Goal: Information Seeking & Learning: Check status

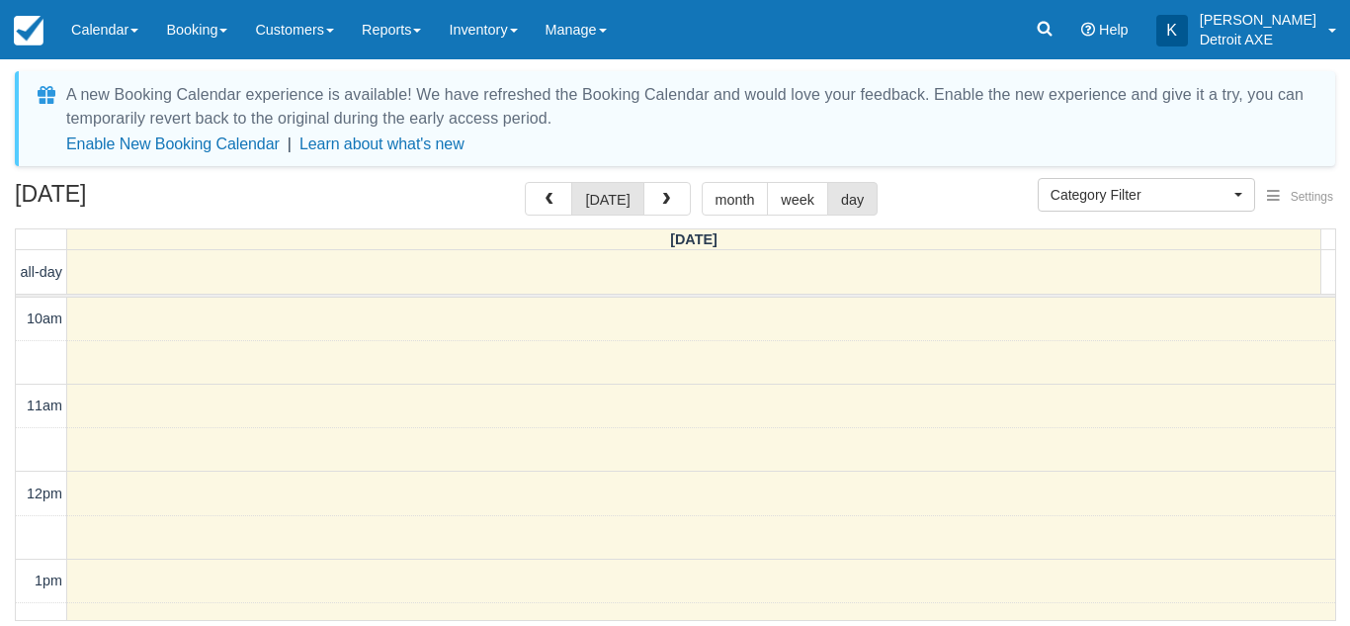
select select
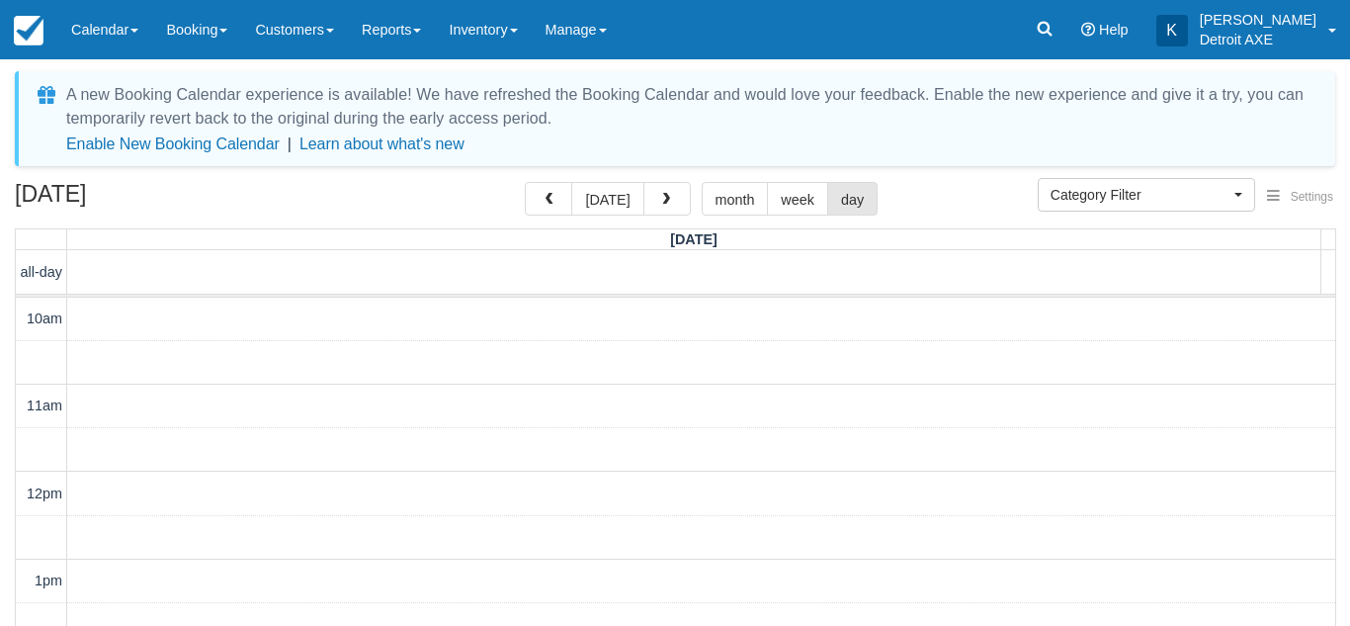
select select
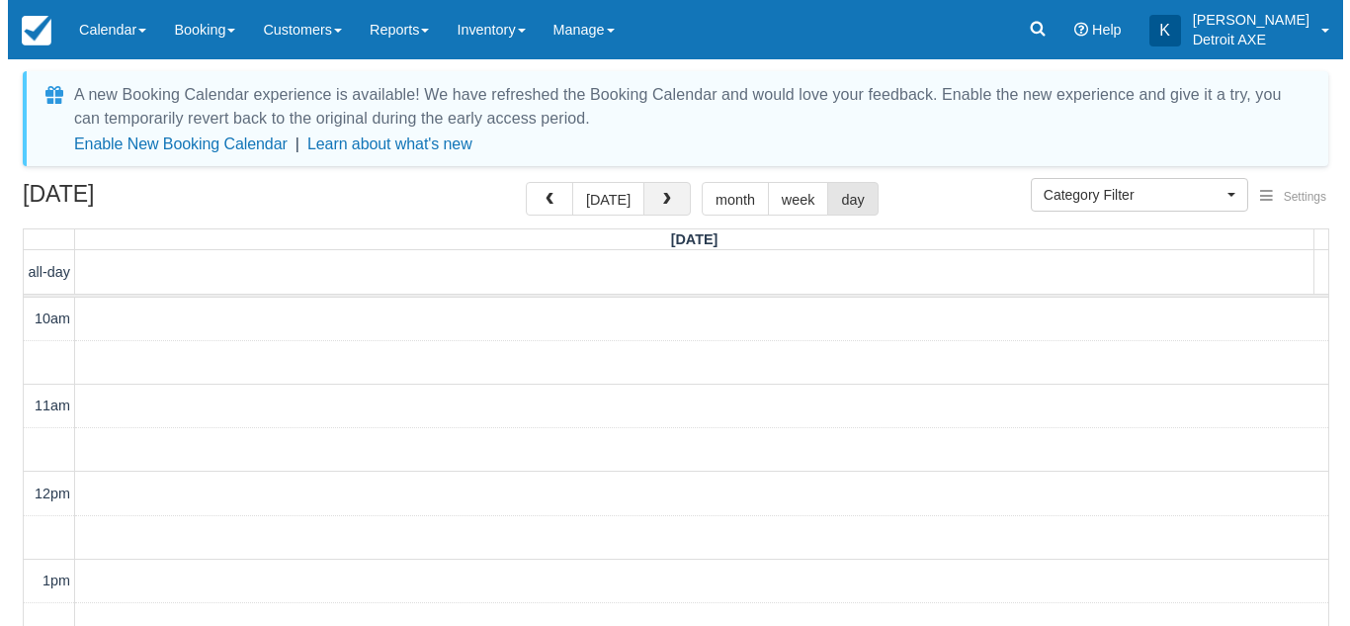
scroll to position [438, 0]
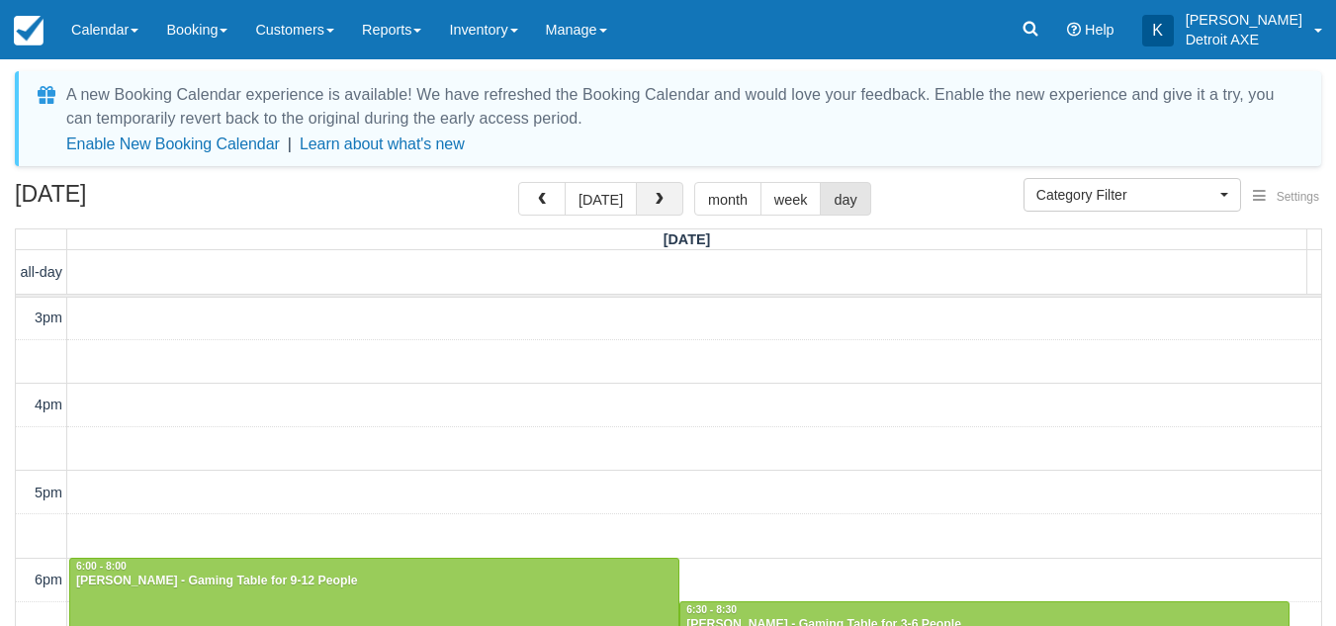
click at [665, 189] on button "button" at bounding box center [659, 199] width 47 height 34
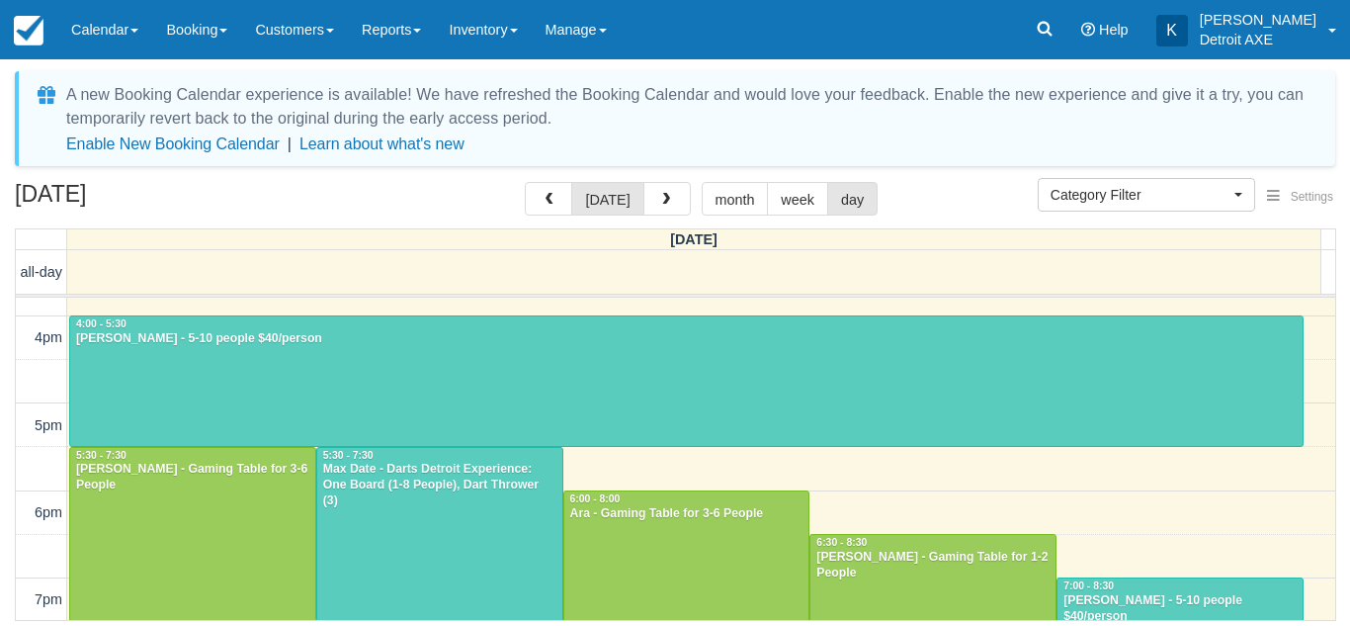
scroll to position [508, 0]
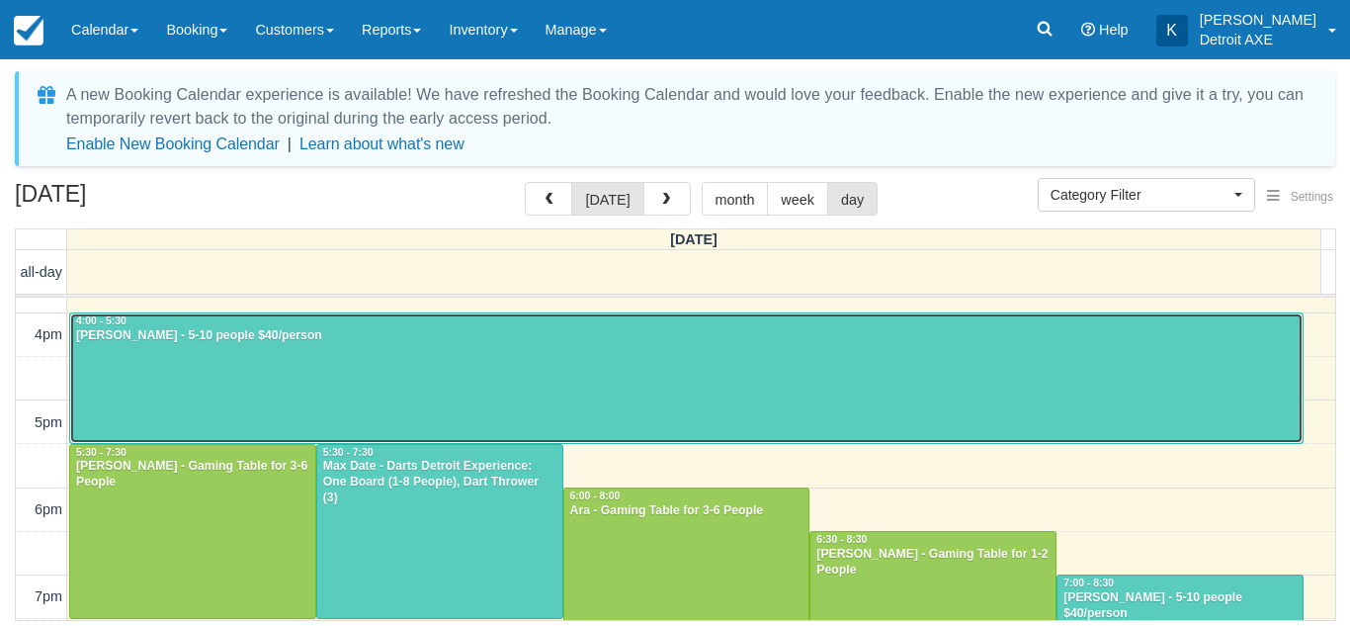
click at [667, 379] on div at bounding box center [686, 377] width 1233 height 129
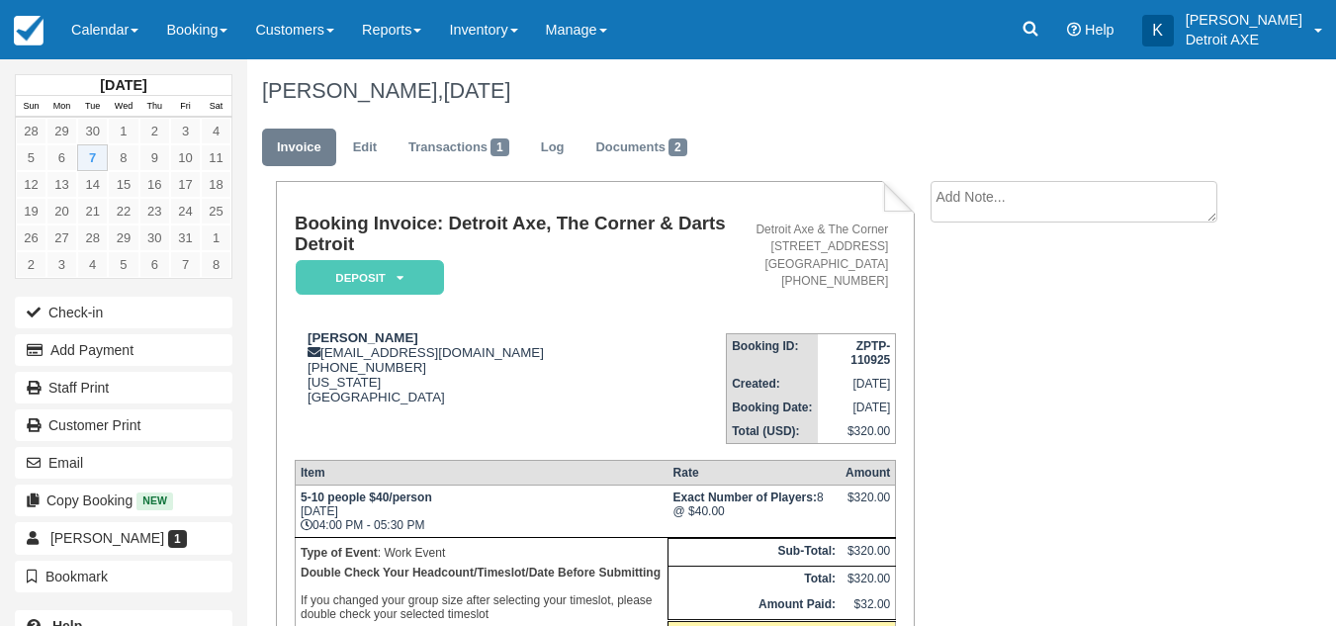
click at [599, 372] on div "Gianna Manchester gianna@alchem.ie 1 (313) 409-7339 Michigan United States" at bounding box center [510, 367] width 431 height 74
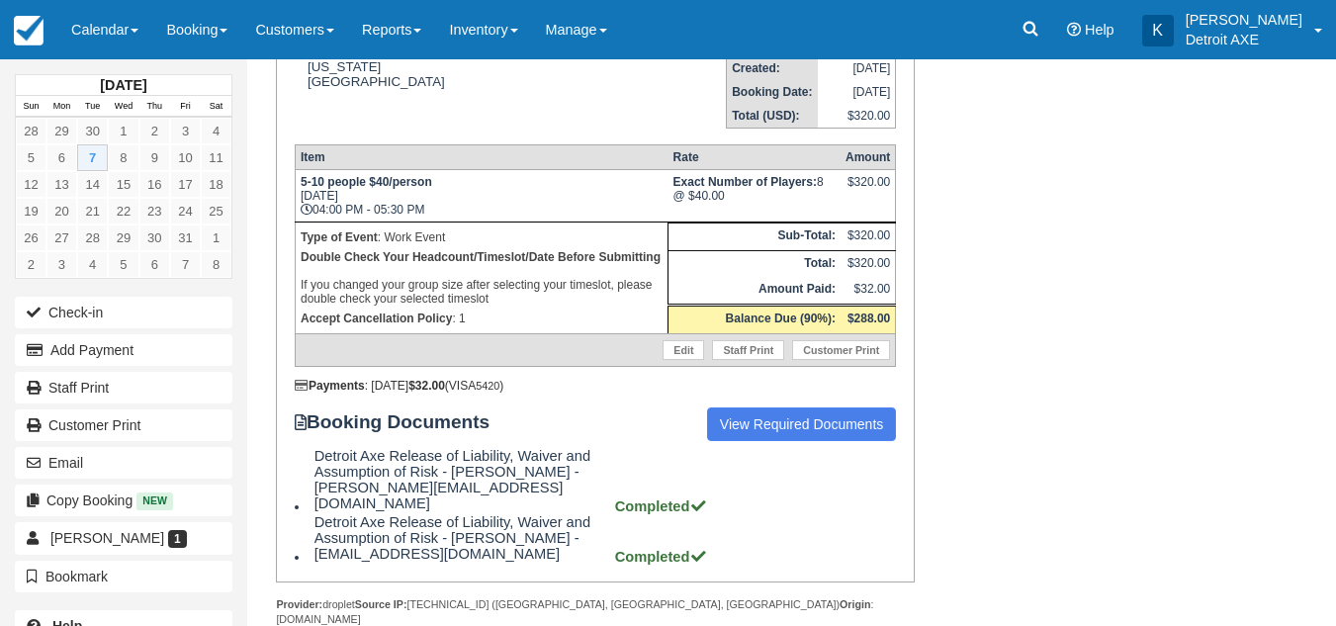
drag, startPoint x: 0, startPoint y: 0, endPoint x: 627, endPoint y: 672, distance: 919.1
click at [998, 390] on div "Booking Invoice: Detroit Axe, The Corner & Darts Detroit Deposit   Pending Rese…" at bounding box center [747, 268] width 1001 height 804
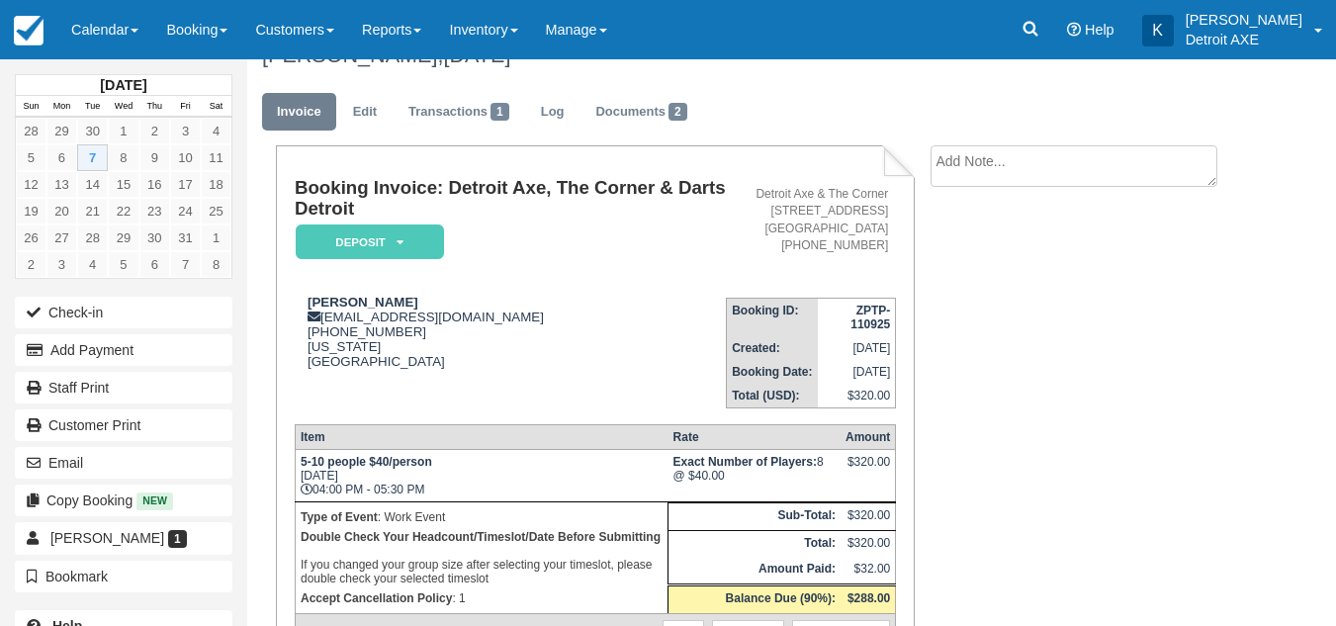
scroll to position [0, 0]
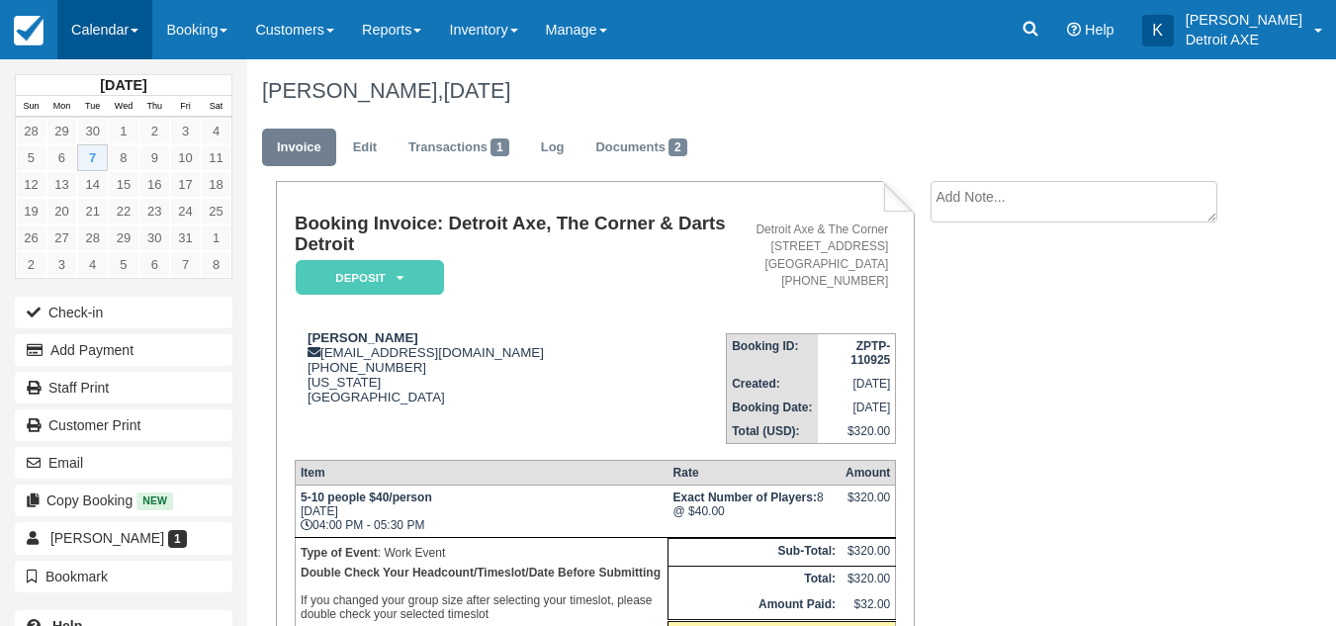
click at [109, 36] on link "Calendar" at bounding box center [104, 29] width 95 height 59
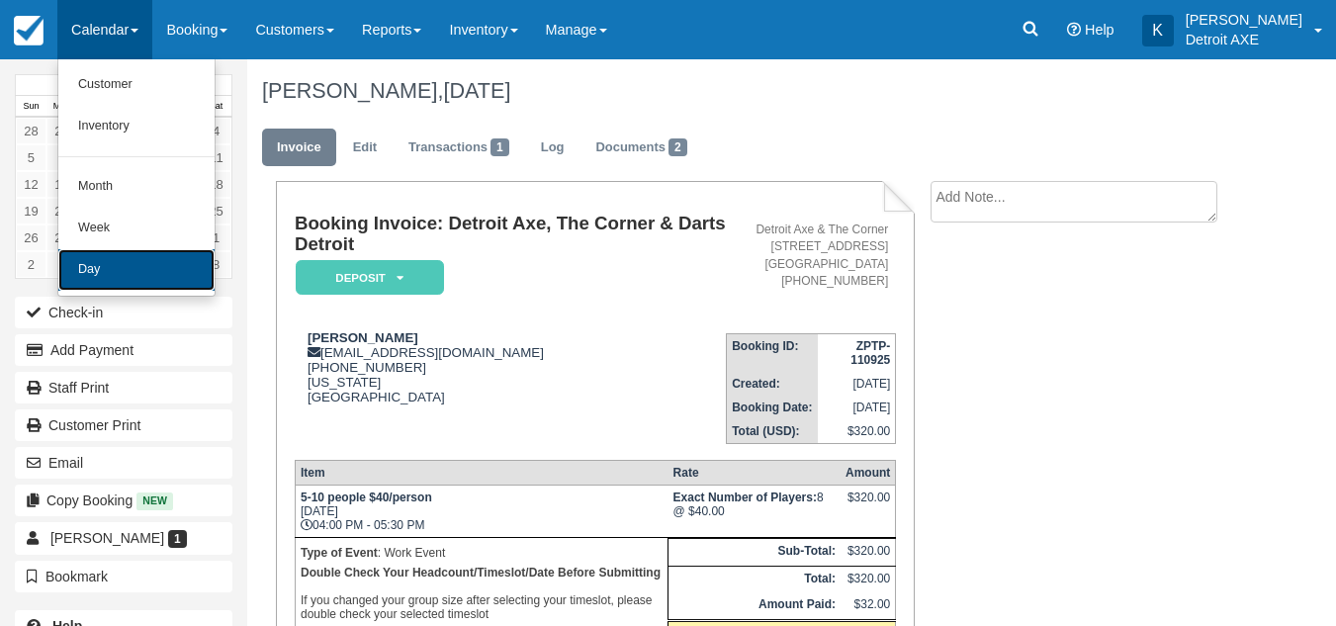
click at [178, 280] on link "Day" at bounding box center [136, 270] width 156 height 42
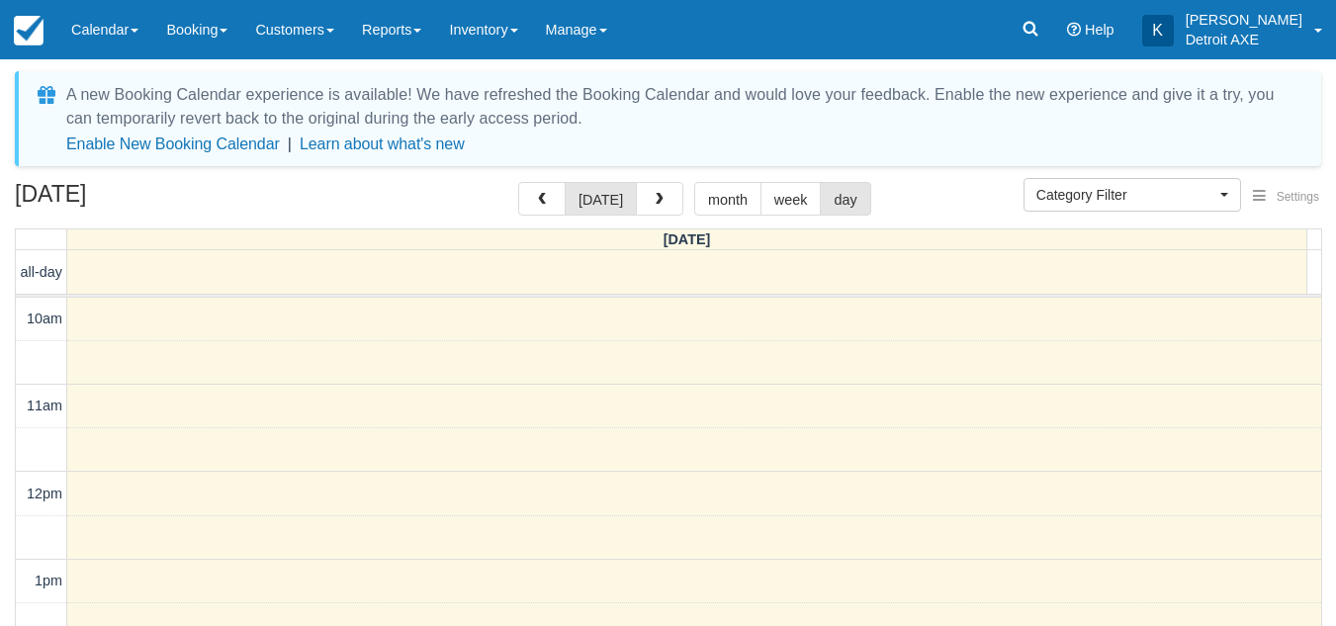
select select
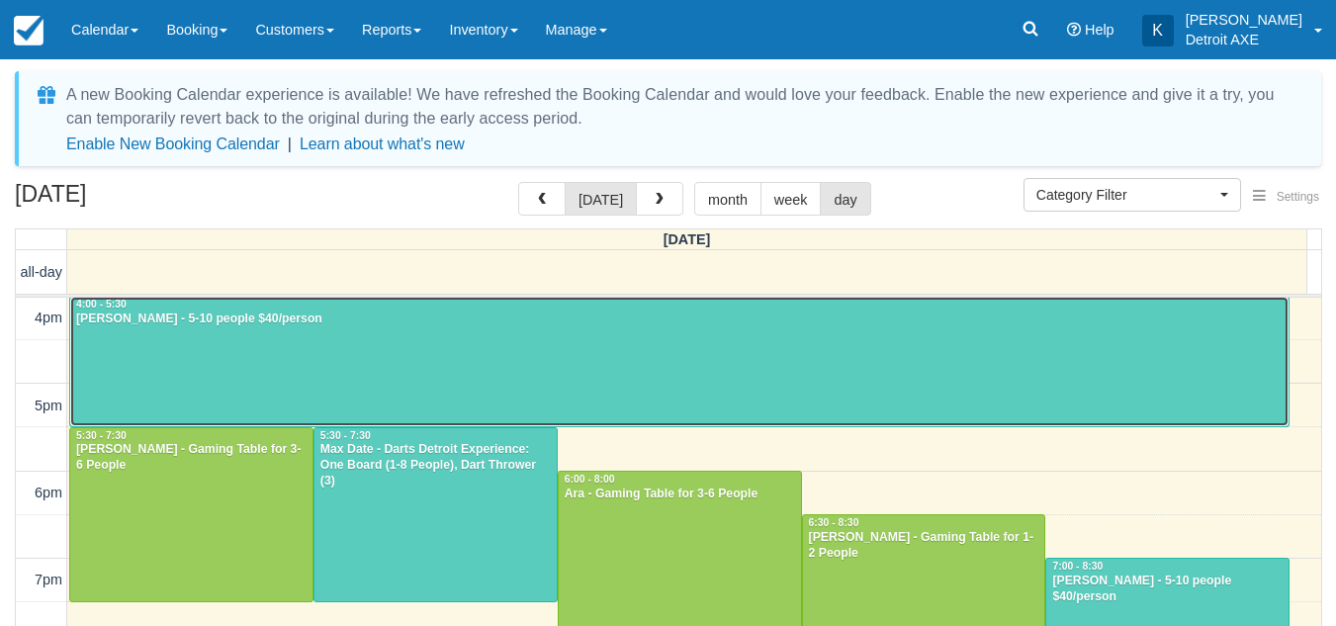
click at [448, 381] on div at bounding box center [679, 361] width 1218 height 129
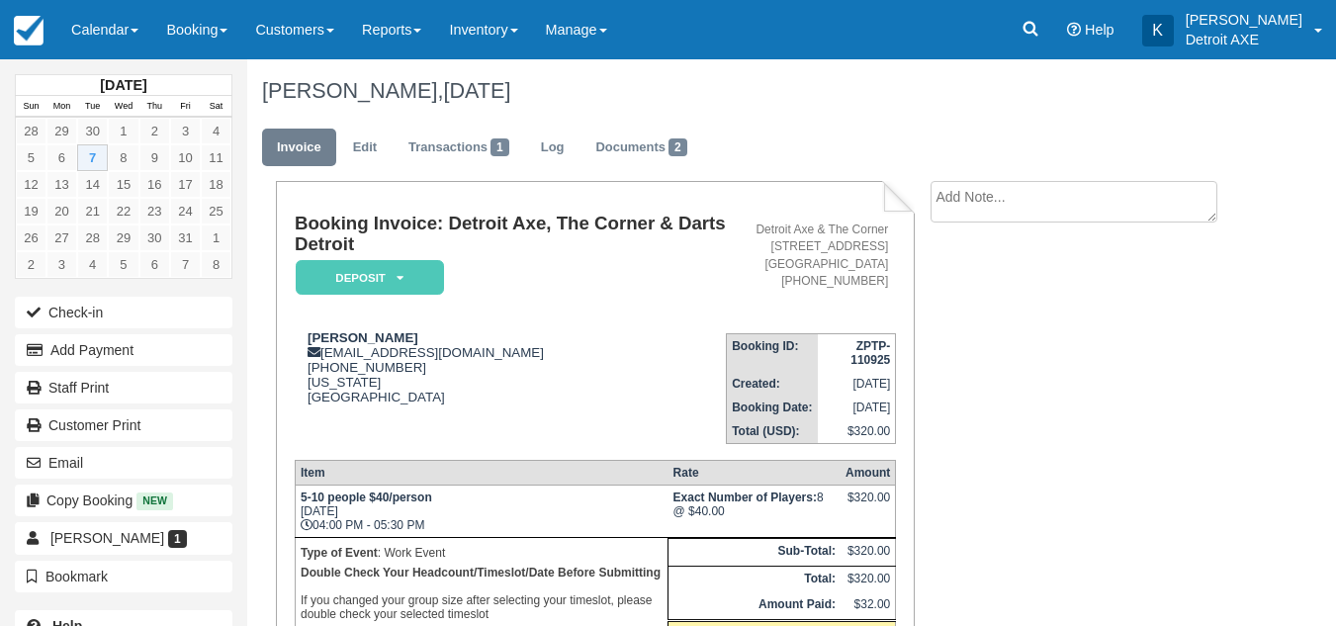
scroll to position [315, 0]
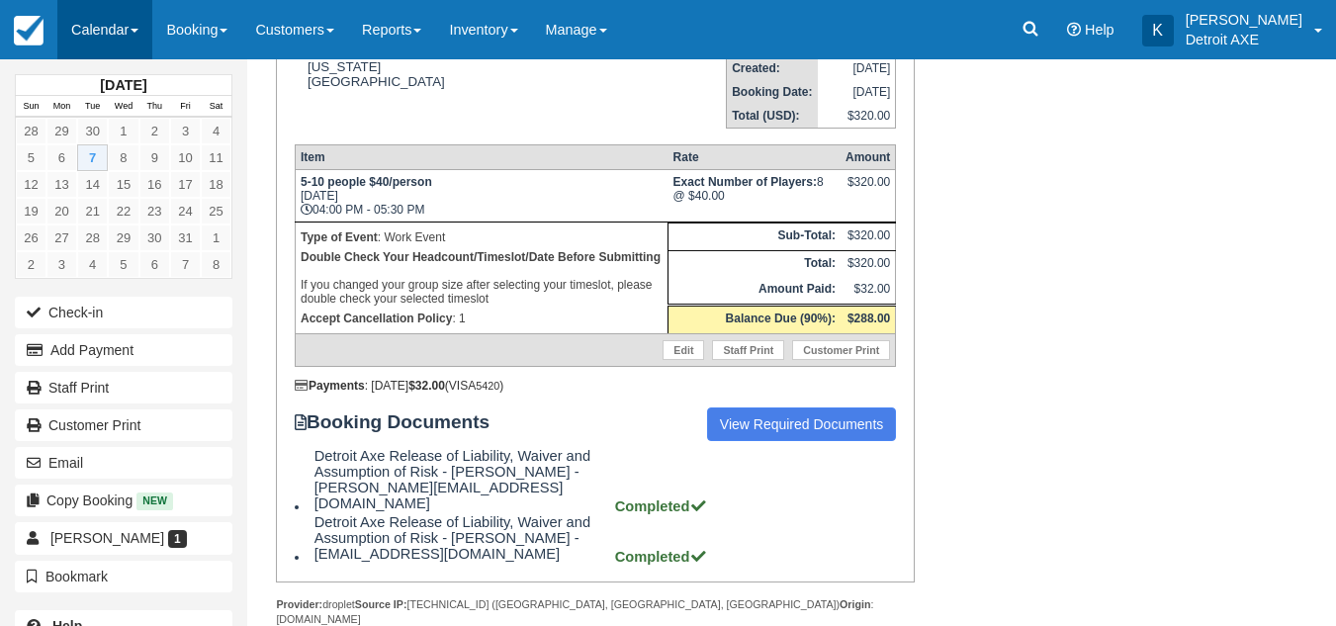
click at [150, 13] on link "Calendar" at bounding box center [104, 29] width 95 height 59
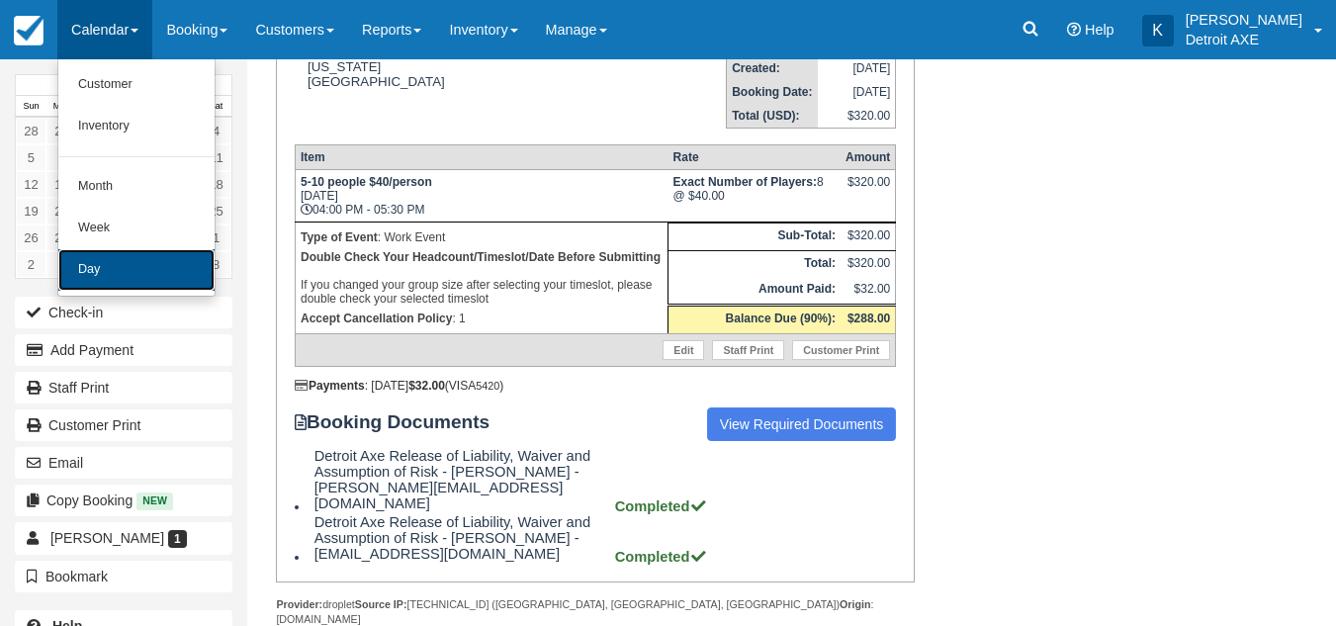
click at [134, 269] on link "Day" at bounding box center [136, 270] width 156 height 42
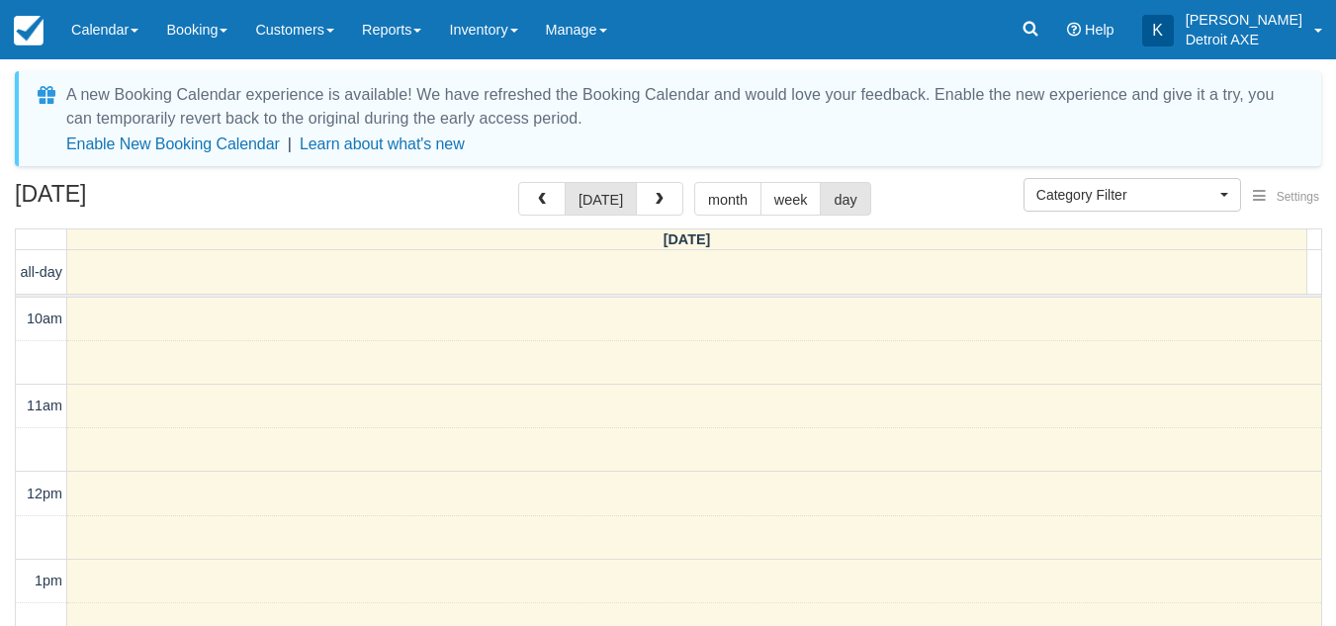
select select
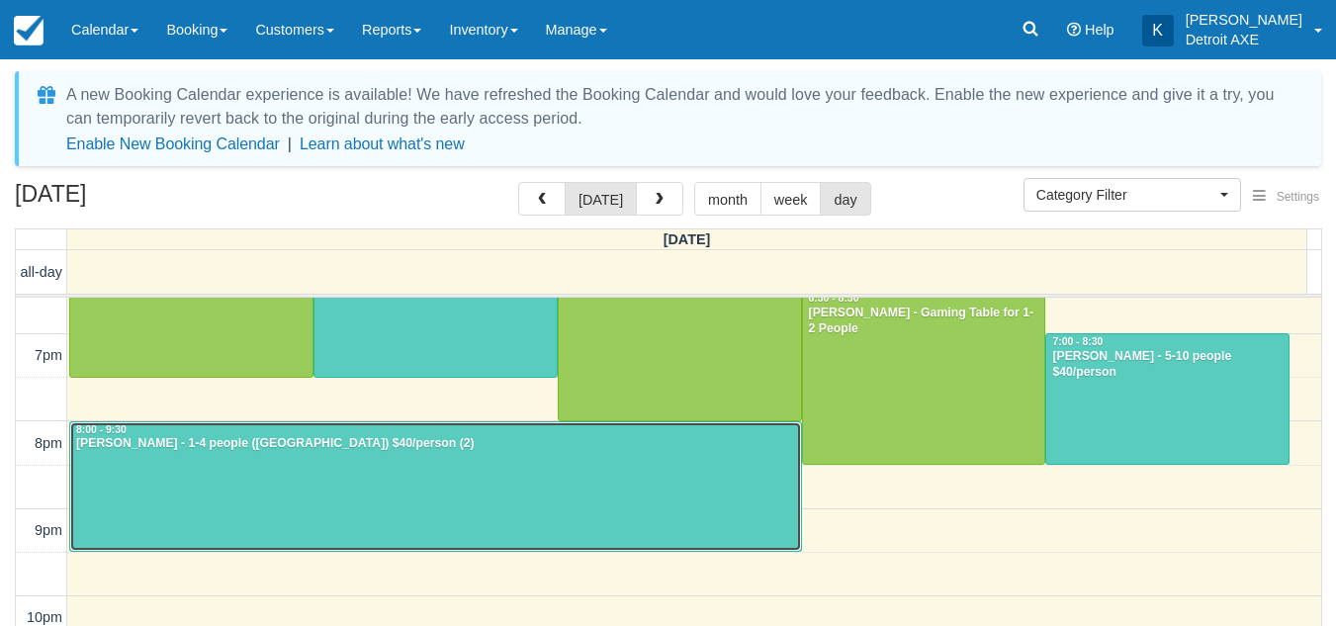
click at [564, 497] on div at bounding box center [435, 486] width 731 height 129
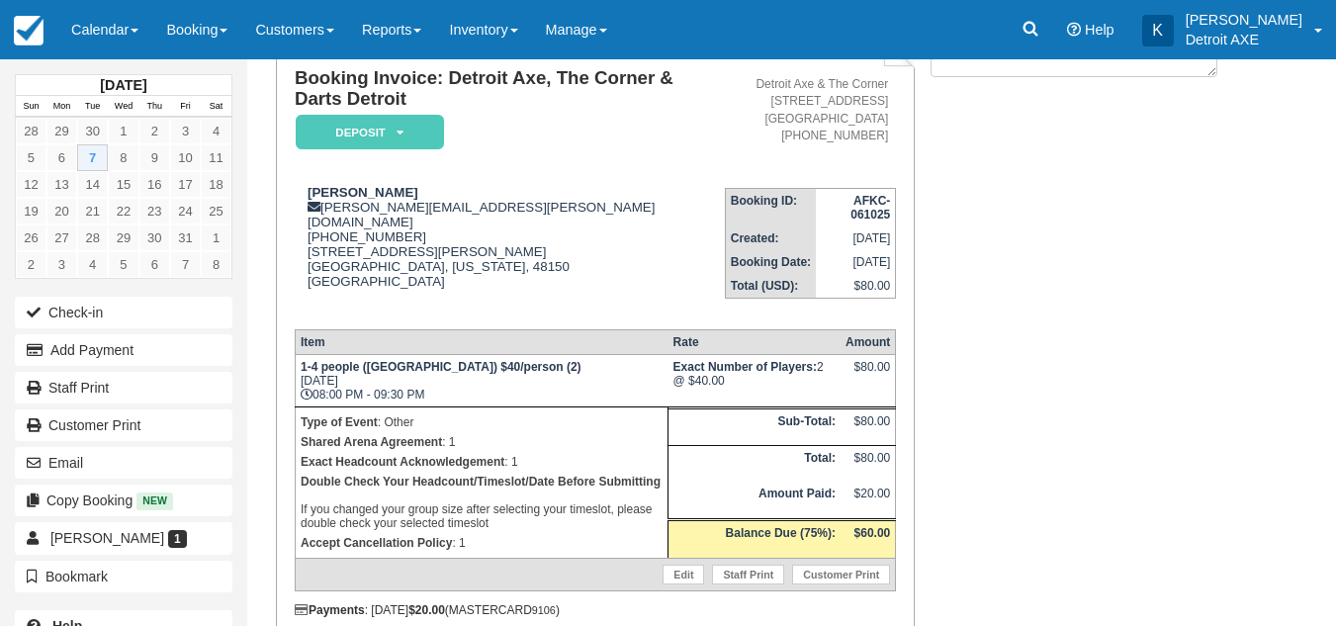
scroll to position [144, 0]
click at [124, 32] on link "Calendar" at bounding box center [104, 29] width 95 height 59
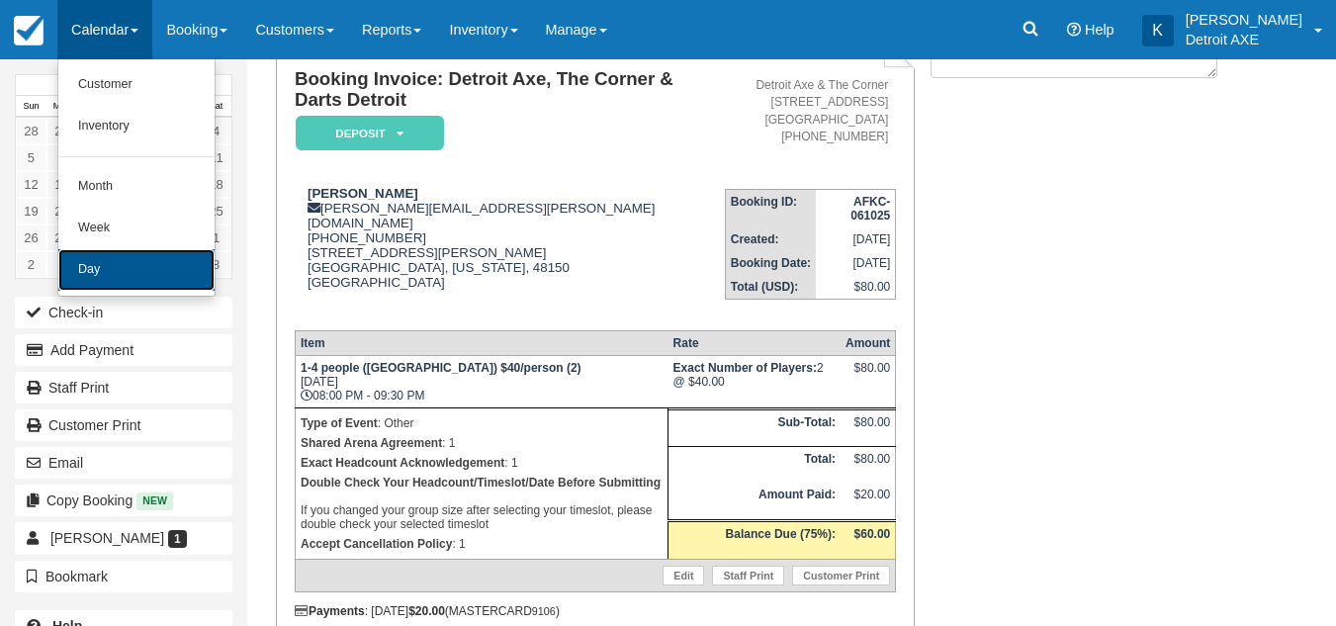
click at [120, 264] on link "Day" at bounding box center [136, 270] width 156 height 42
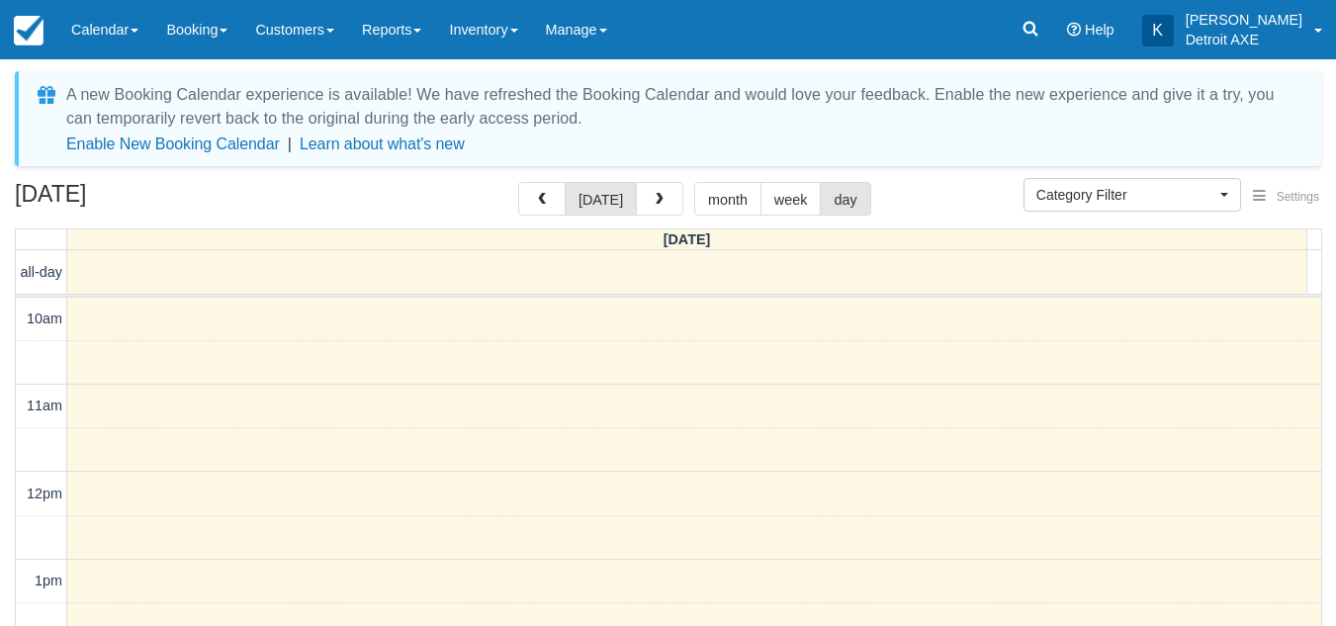
select select
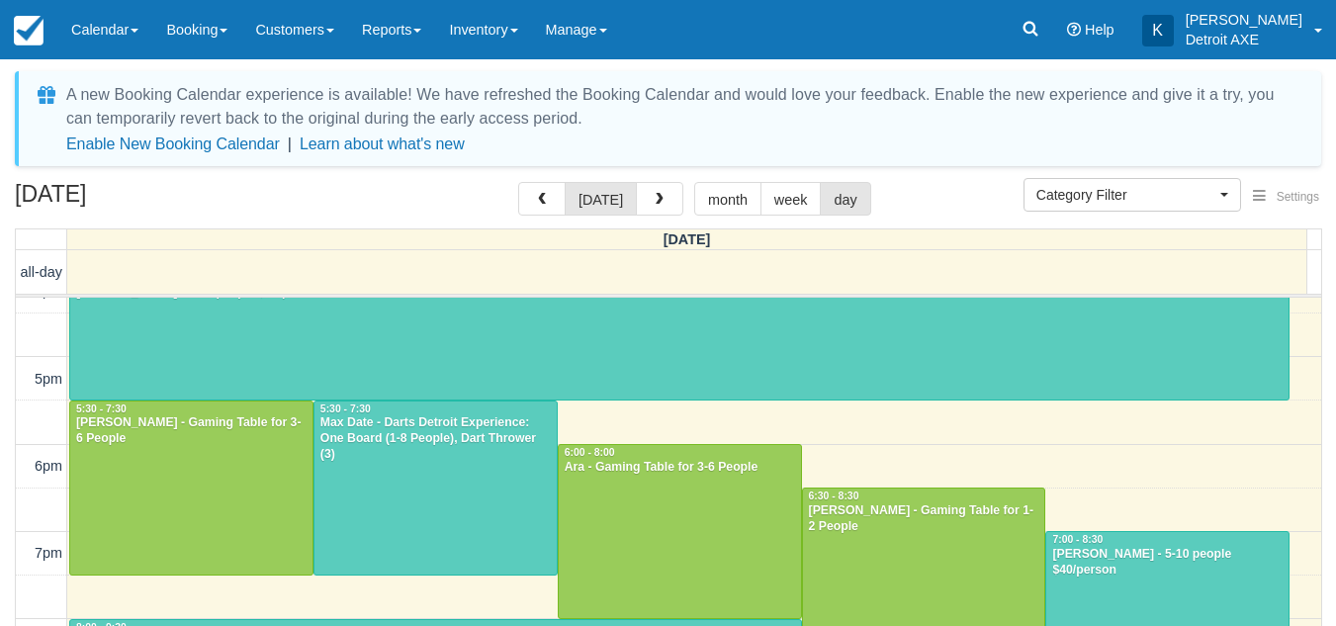
scroll to position [706, 0]
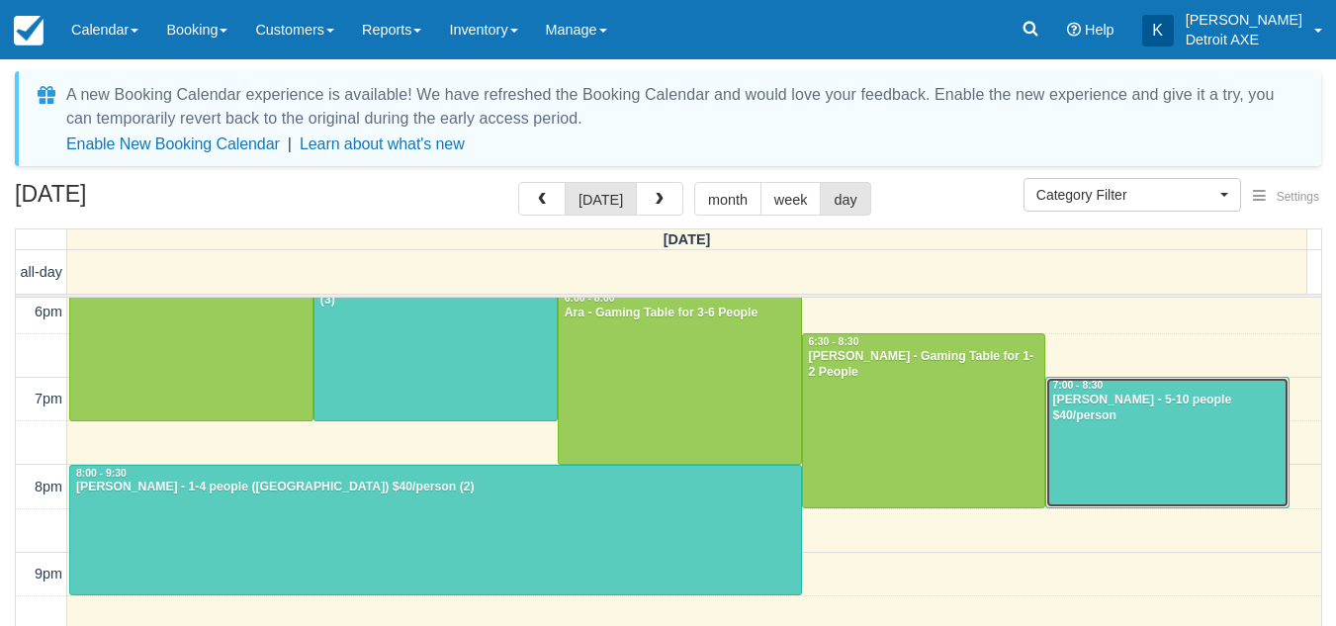
click at [1117, 443] on div at bounding box center [1167, 442] width 242 height 129
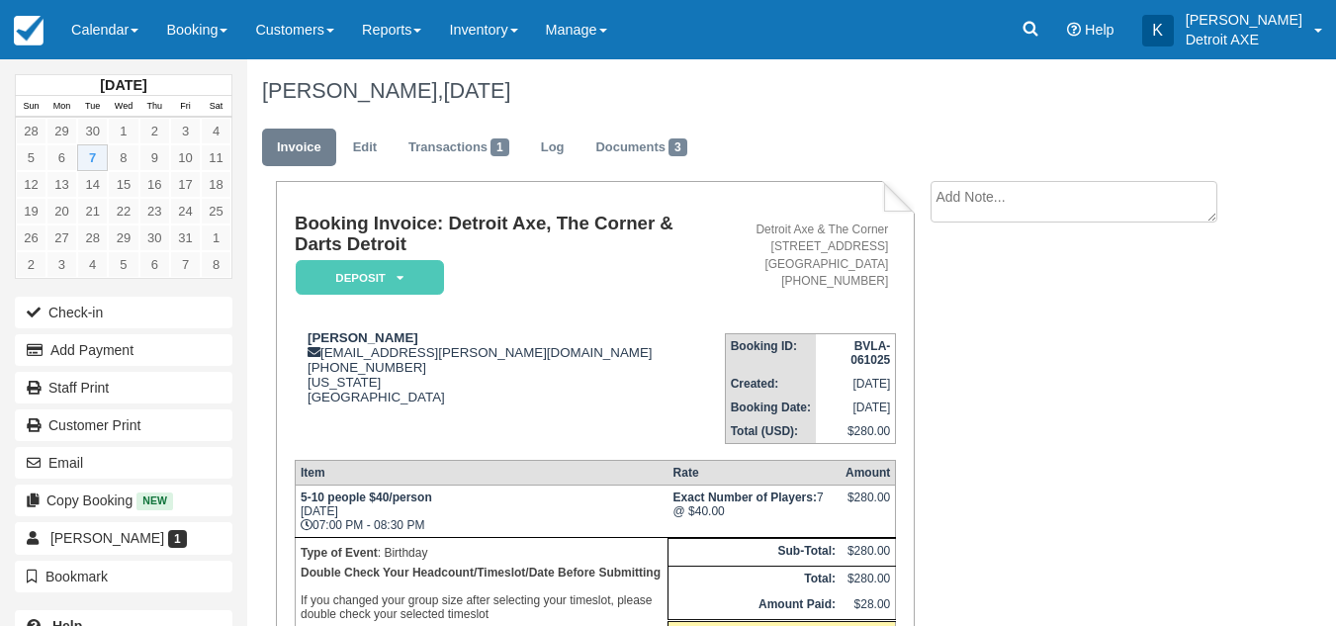
scroll to position [62, 0]
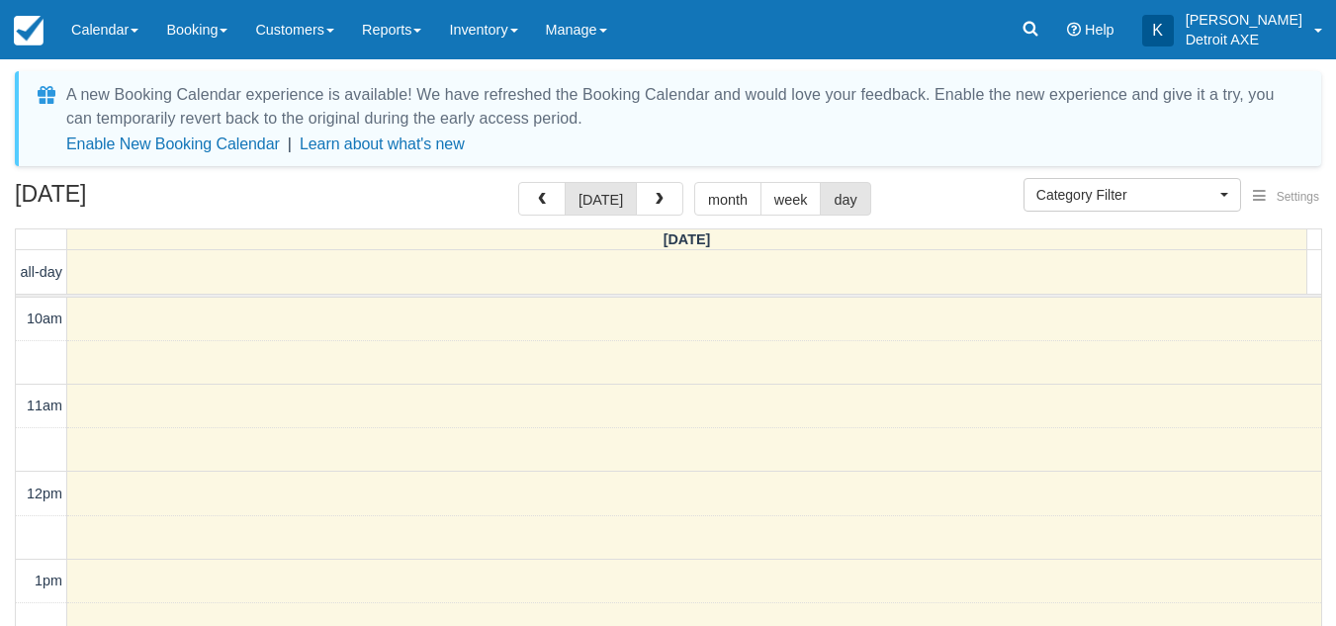
select select
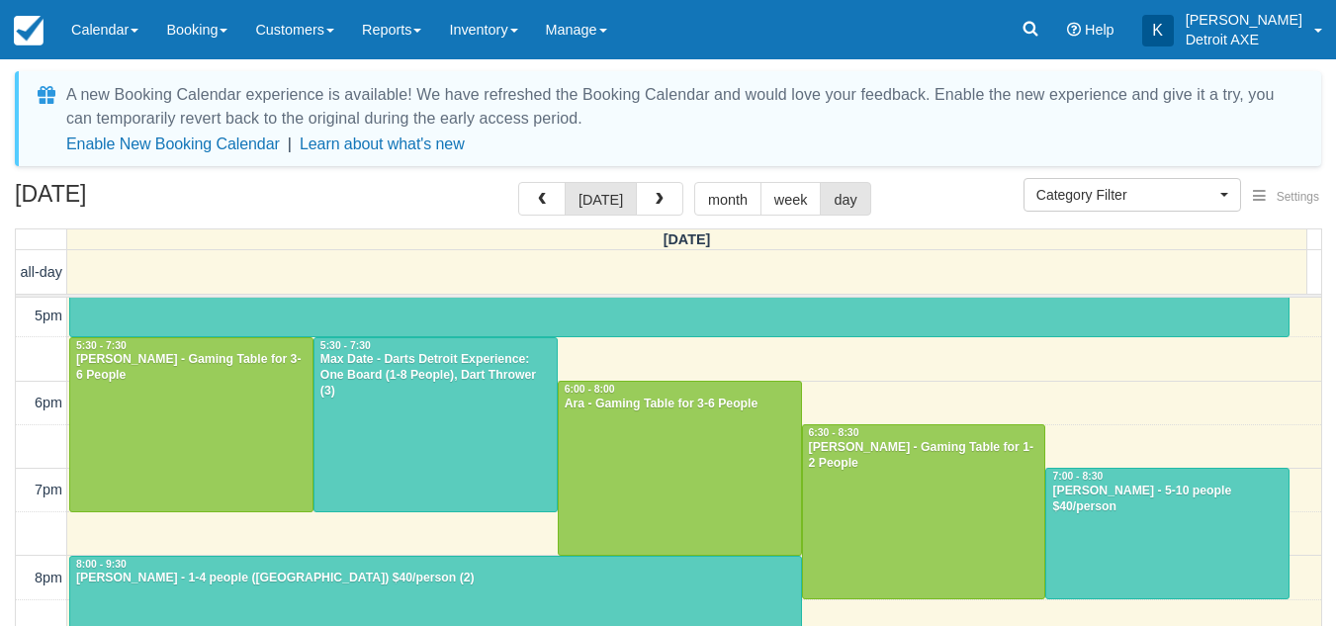
scroll to position [444, 0]
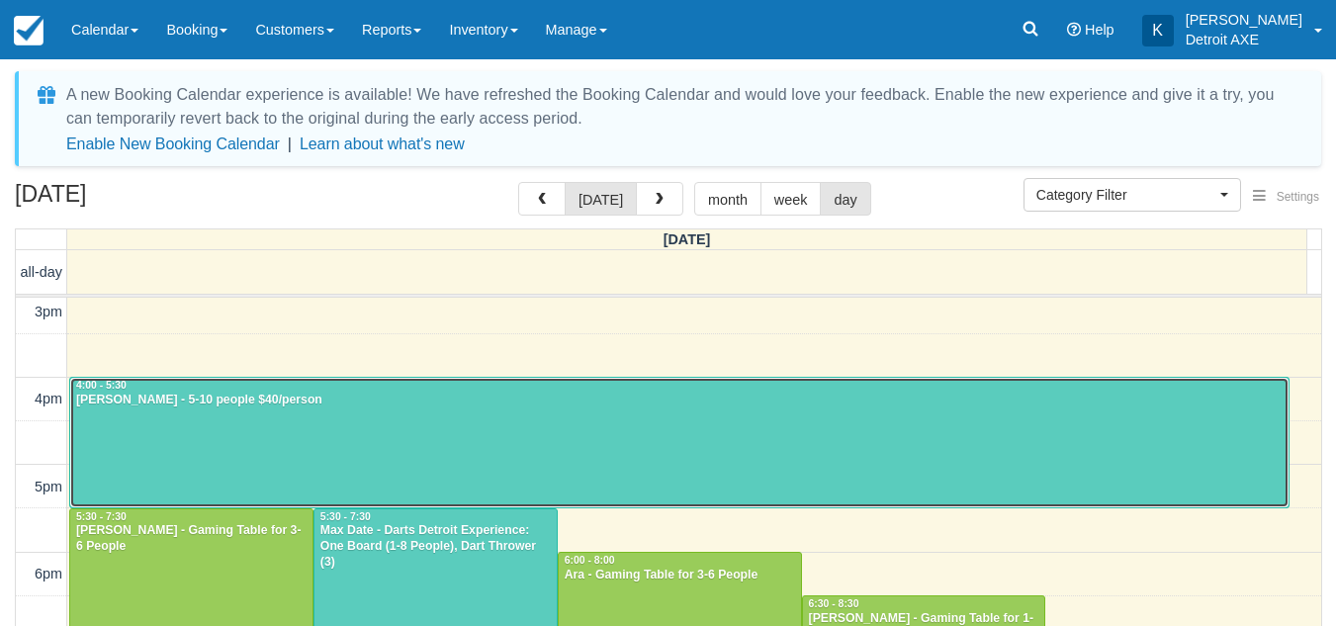
click at [545, 437] on div at bounding box center [679, 442] width 1218 height 129
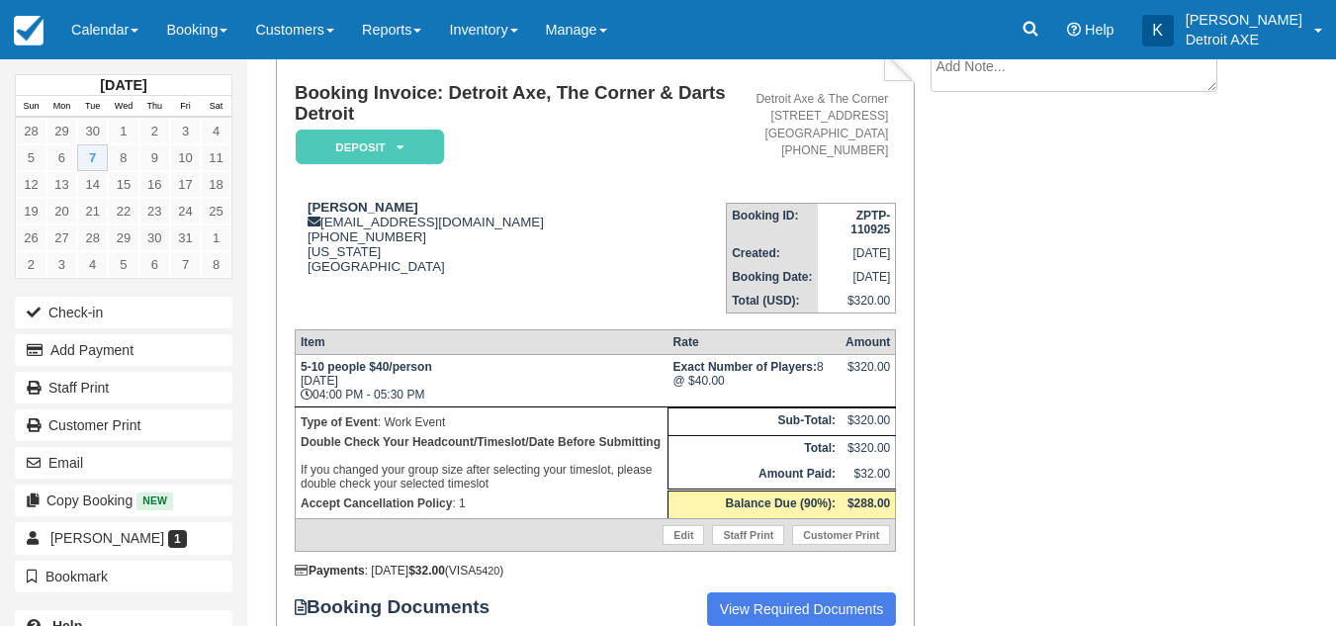
scroll to position [131, 0]
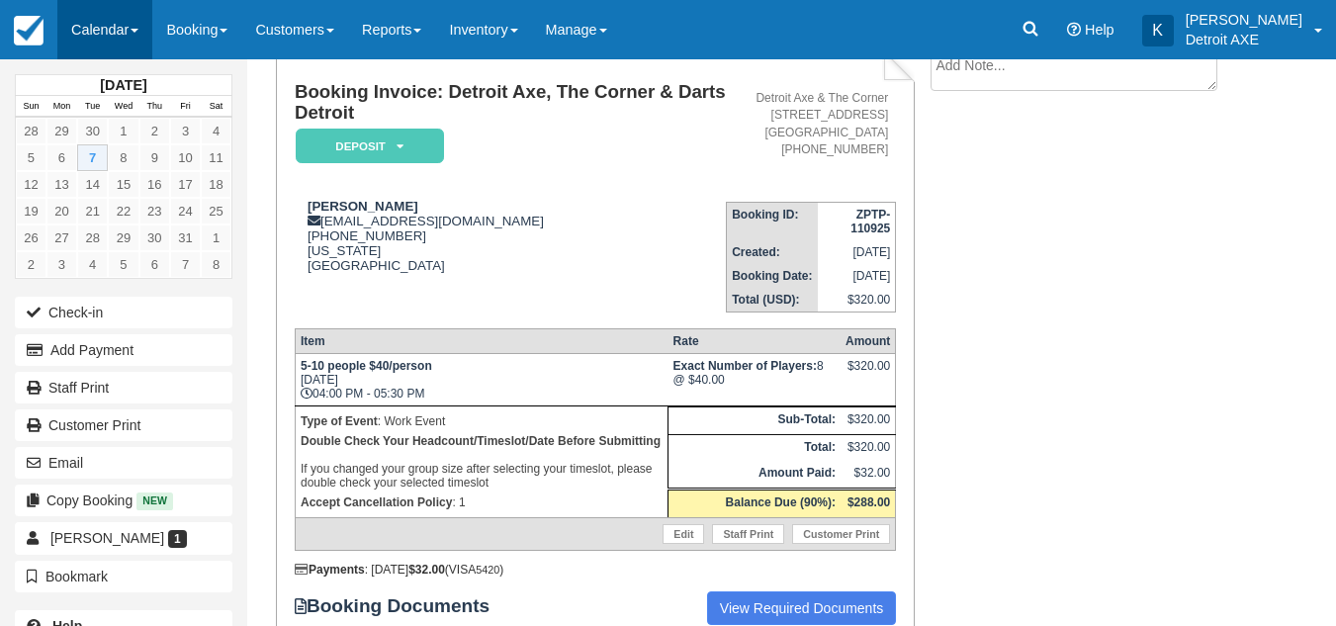
click at [66, 28] on link "Calendar" at bounding box center [104, 29] width 95 height 59
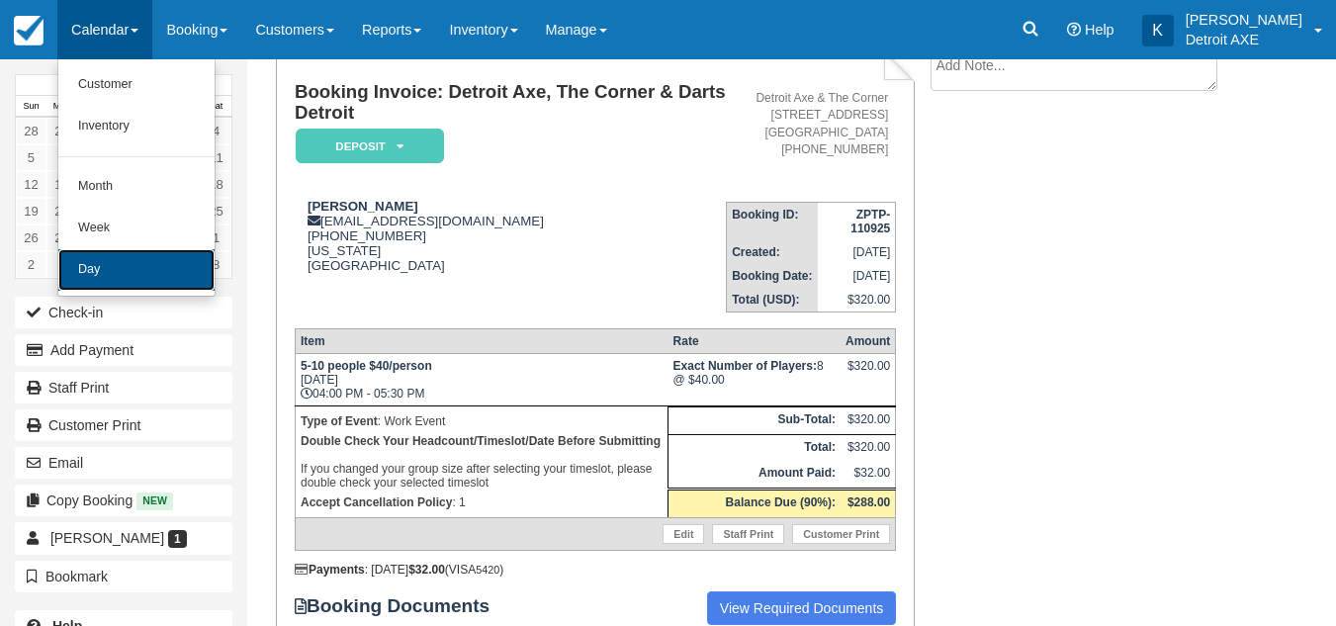
click at [111, 267] on link "Day" at bounding box center [136, 270] width 156 height 42
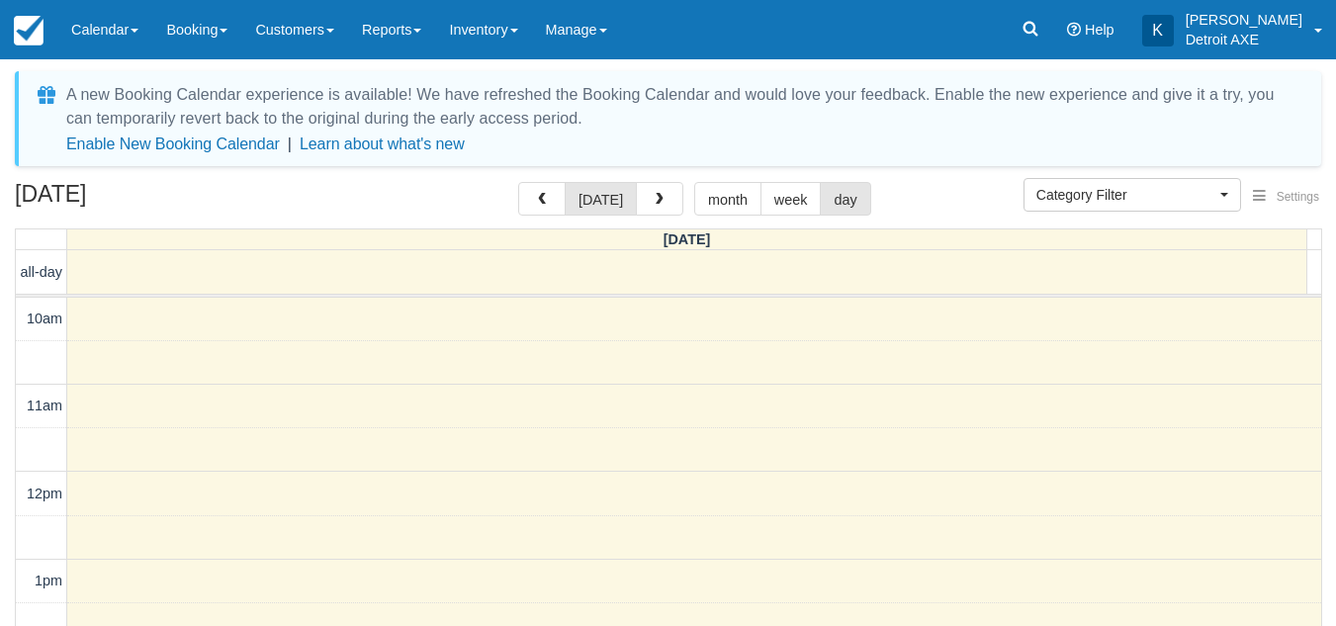
scroll to position [631, 0]
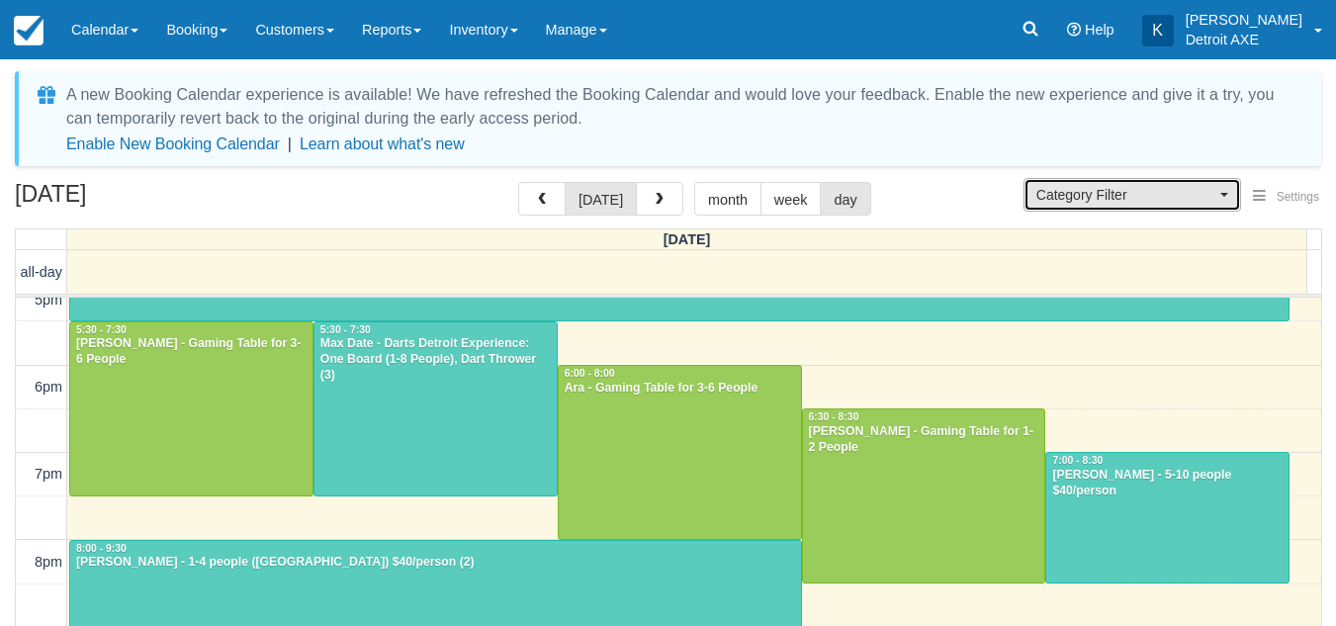
click at [1094, 200] on span "Category Filter" at bounding box center [1125, 195] width 179 height 20
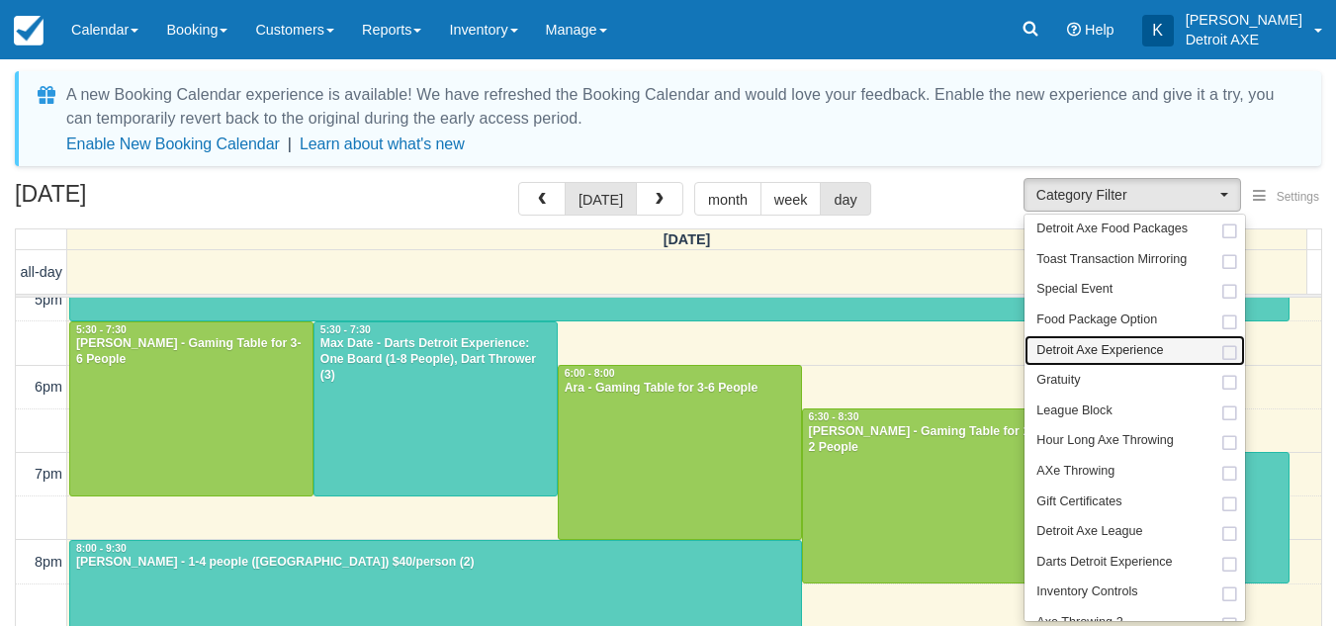
click at [1106, 353] on span "Detroit Axe Experience" at bounding box center [1099, 351] width 127 height 18
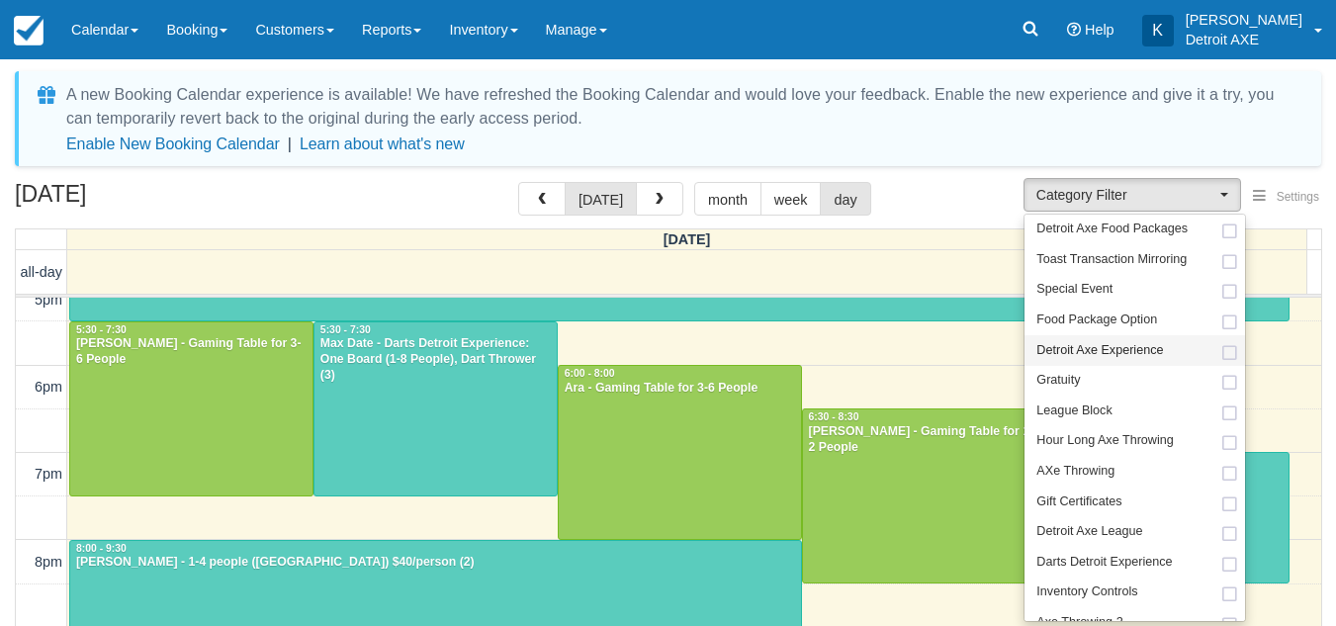
select select "14"
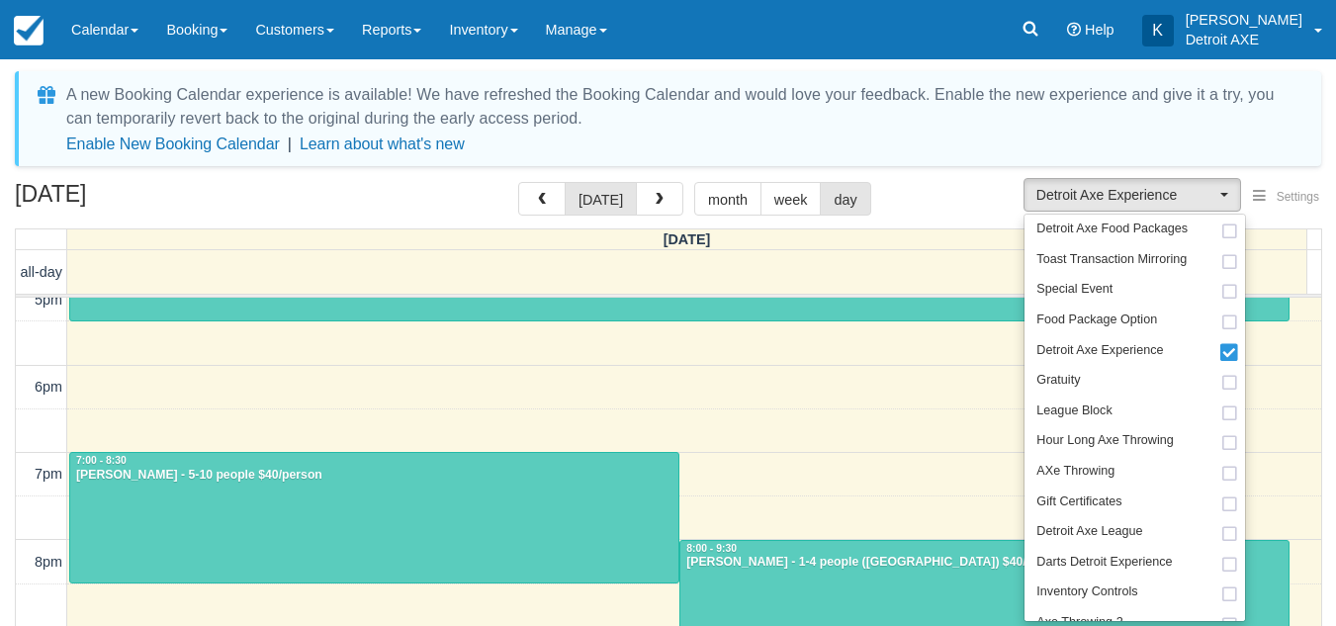
click at [935, 173] on div "A new Booking Calendar experience is available! We have refreshed the Booking C…" at bounding box center [668, 401] width 1306 height 661
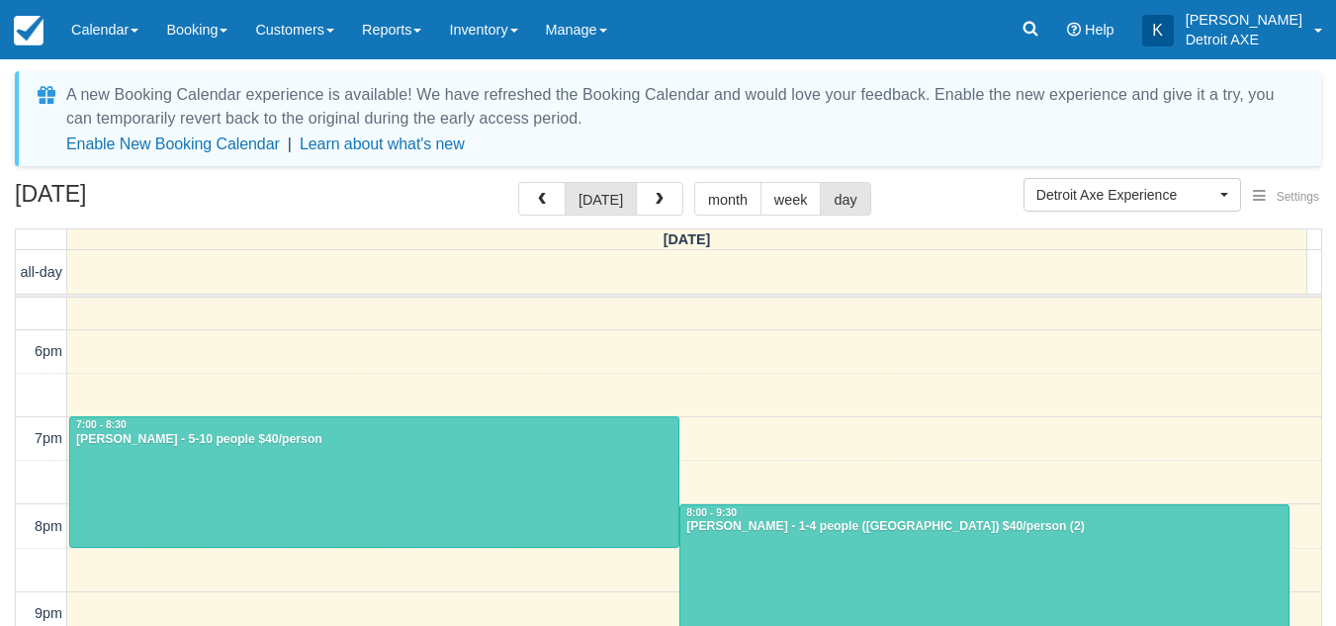
scroll to position [668, 0]
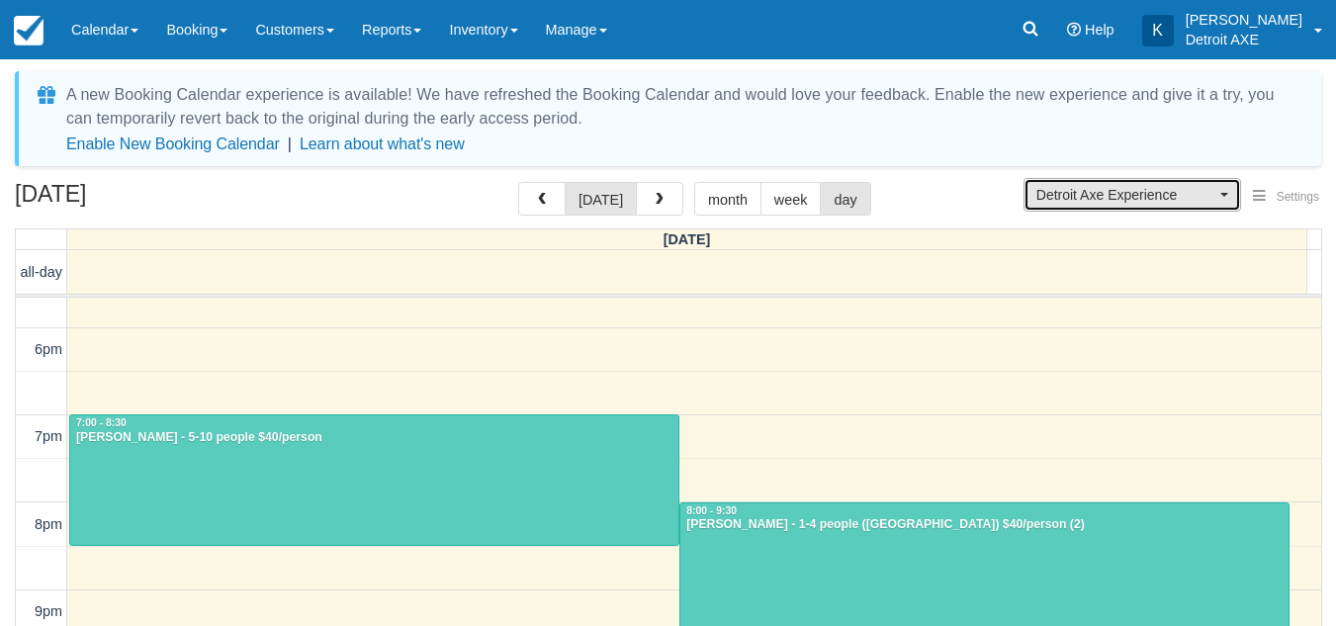
click at [1121, 184] on button "Detroit Axe Experience" at bounding box center [1131, 195] width 217 height 34
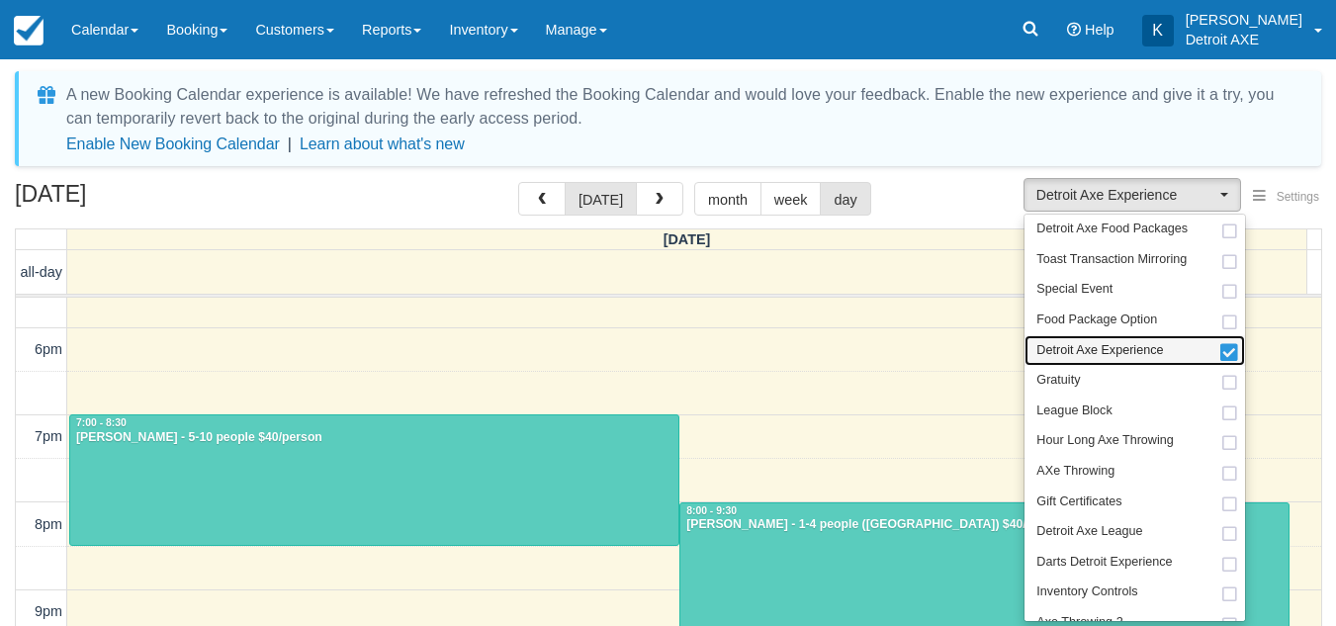
click at [1117, 351] on span "Detroit Axe Experience" at bounding box center [1099, 351] width 127 height 18
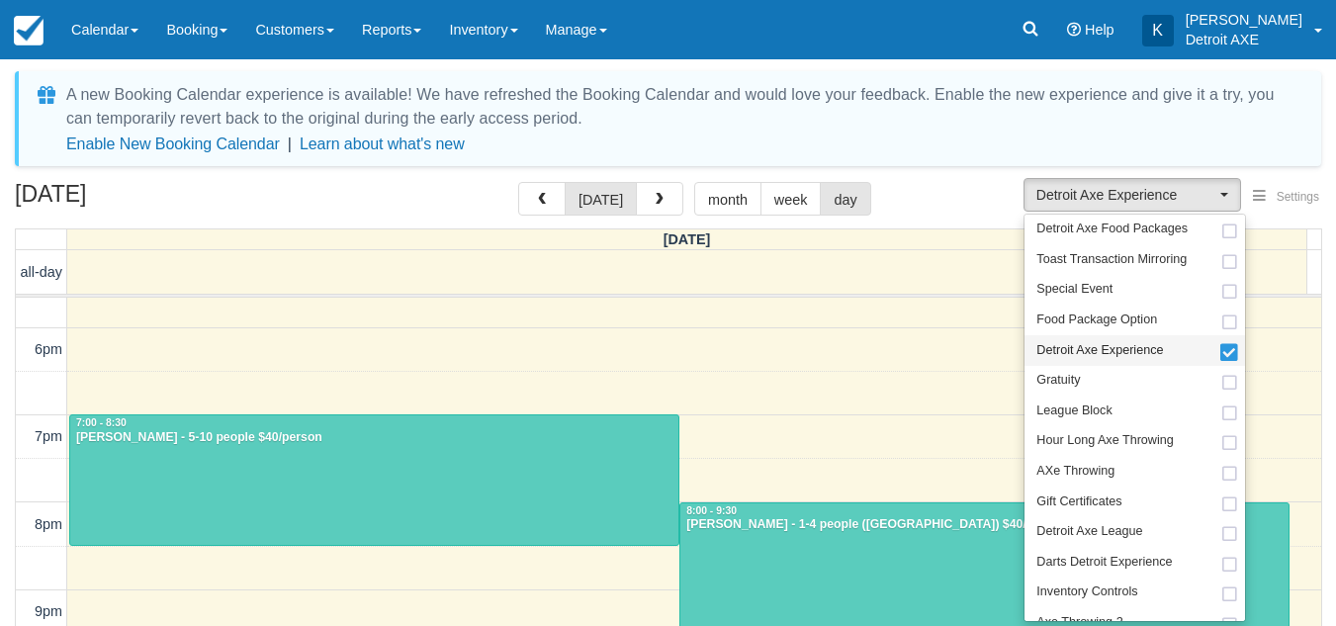
select select
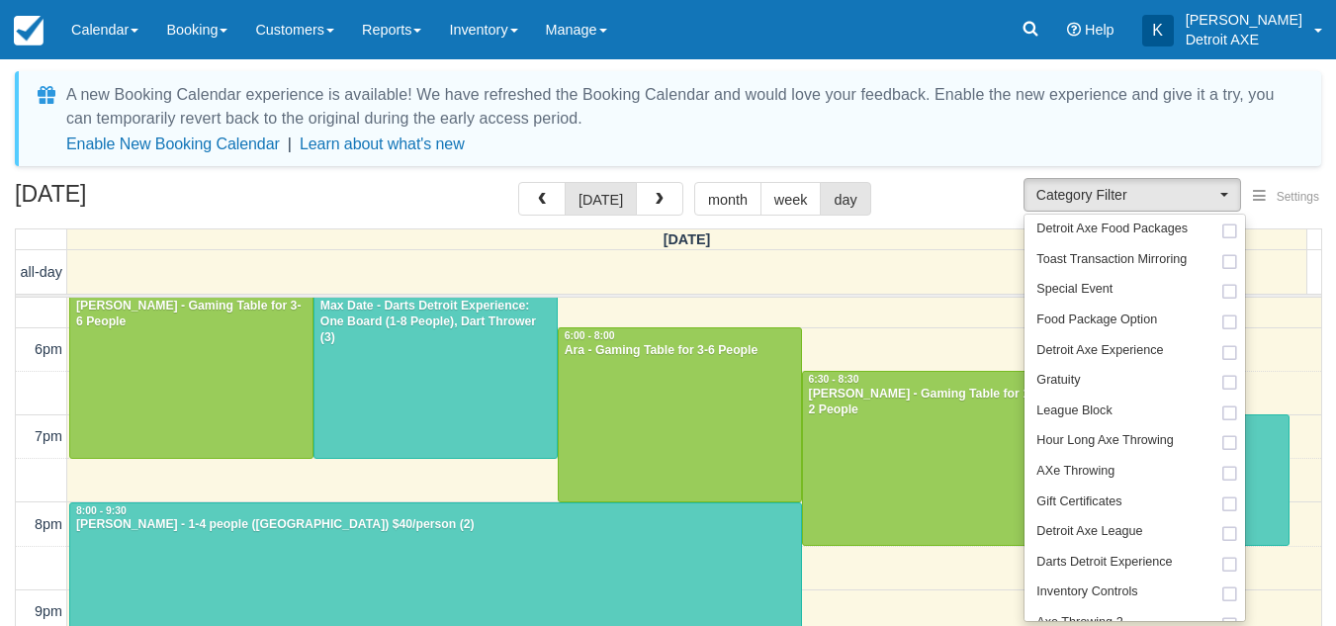
click at [983, 202] on div "October 7, 2025 today month week day" at bounding box center [668, 203] width 1306 height 43
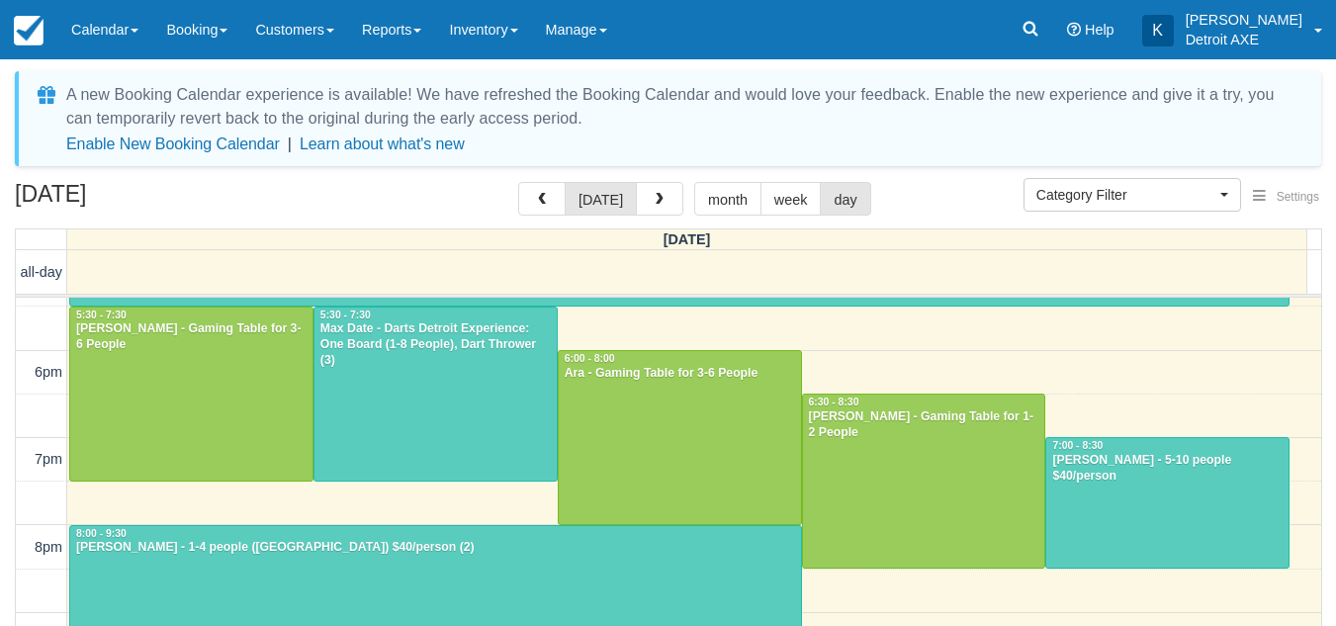
scroll to position [647, 0]
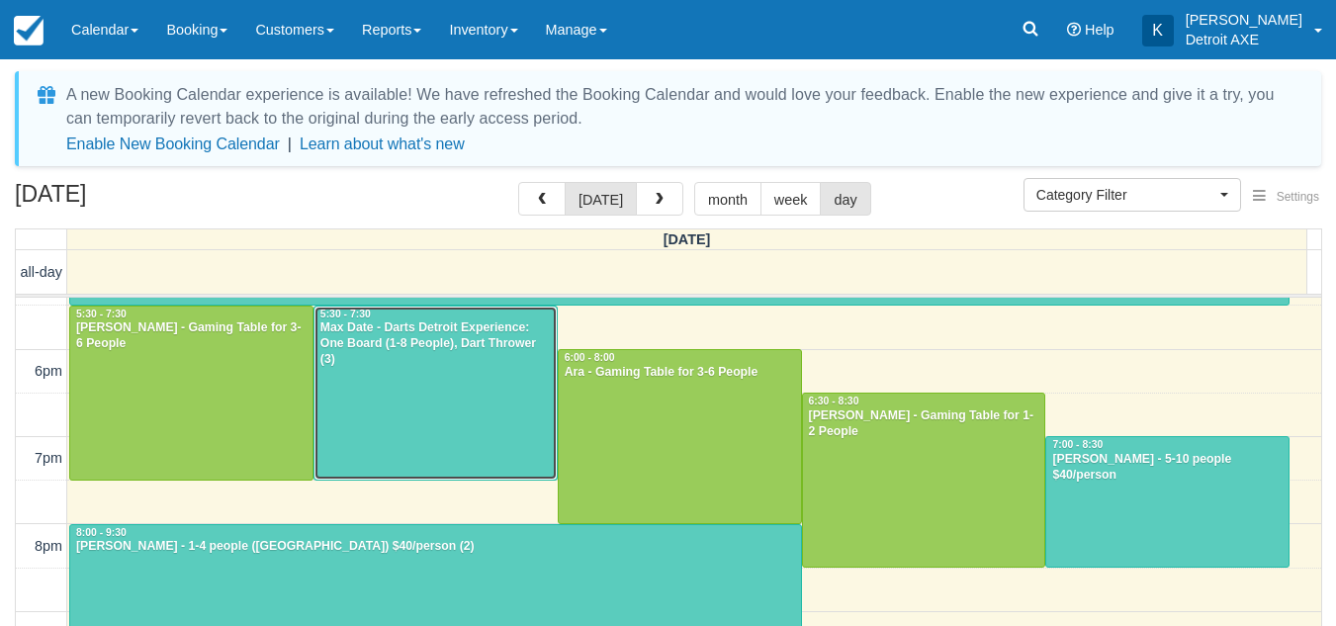
click at [478, 404] on div at bounding box center [435, 392] width 242 height 173
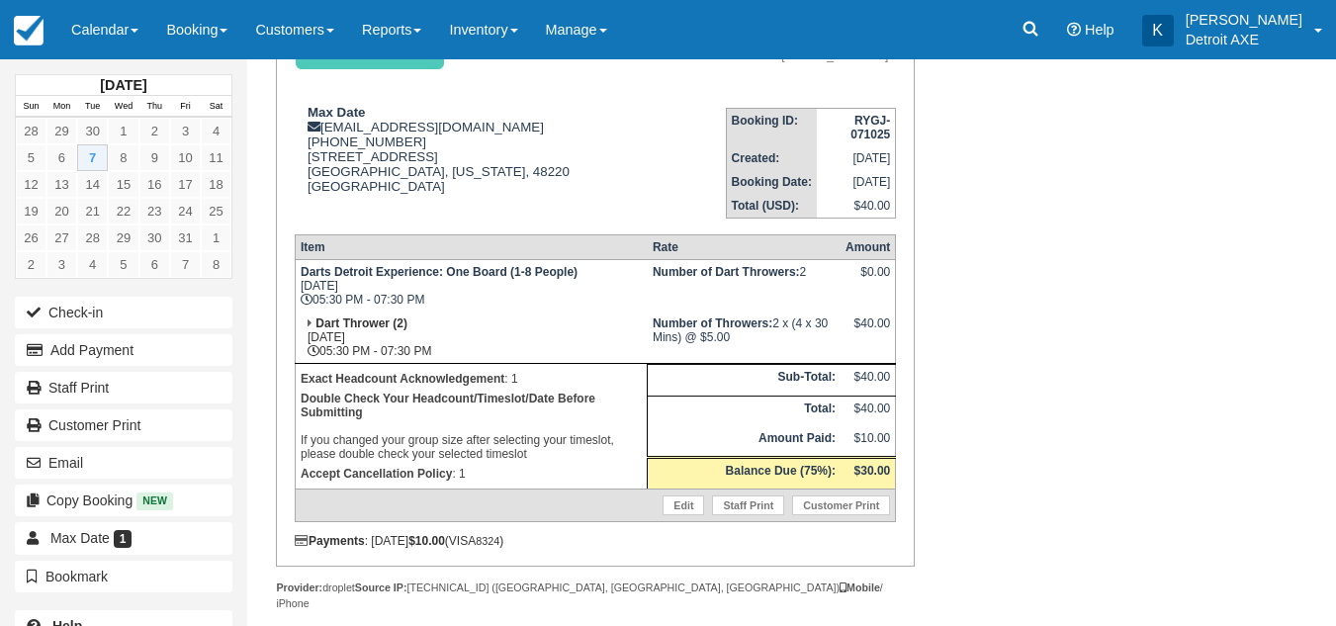
scroll to position [224, 0]
click at [947, 398] on div "Booking Invoice: Detroit Axe, The Corner & Darts Detroit Deposit   Pending Rese…" at bounding box center [747, 306] width 1001 height 698
